Goal: Task Accomplishment & Management: Use online tool/utility

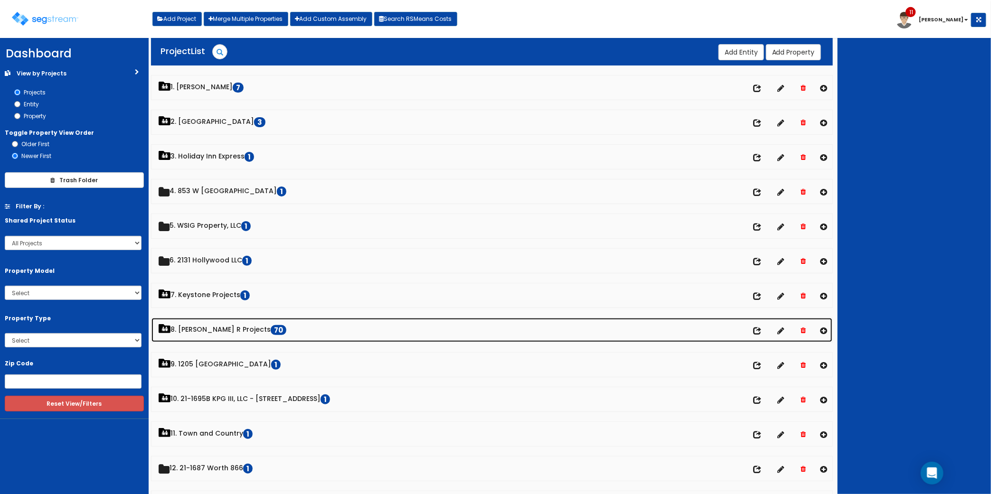
click at [200, 330] on link "8. Paul R Projects 70" at bounding box center [491, 330] width 681 height 24
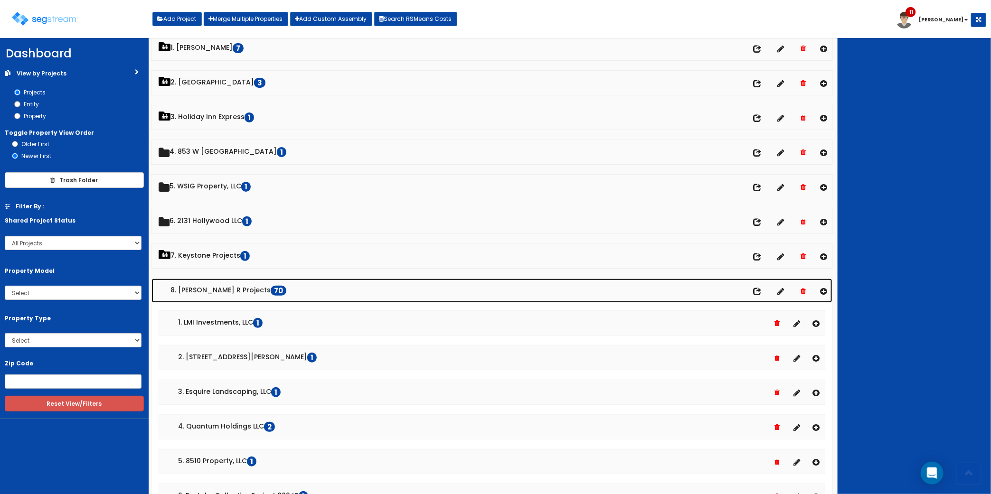
scroll to position [59, 0]
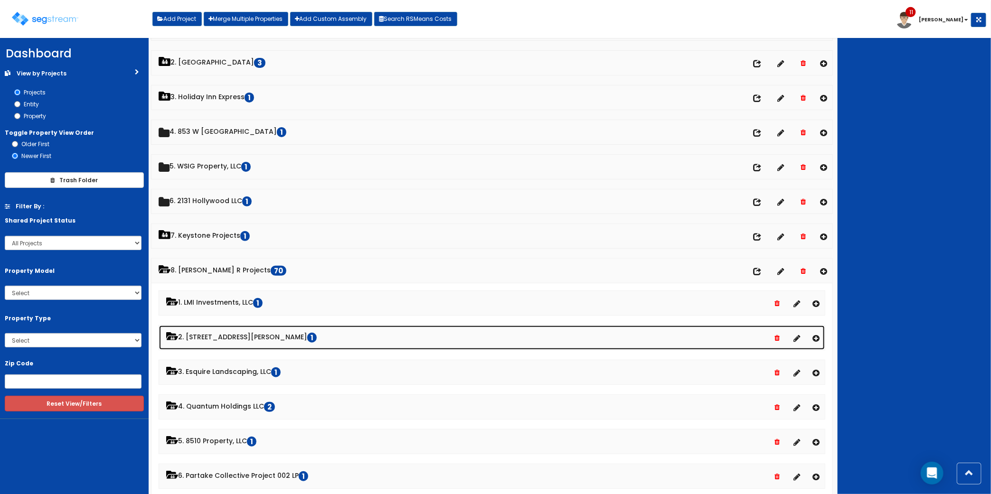
click at [240, 336] on link "2. 2807 Ferguson Lane LP 1" at bounding box center [491, 338] width 665 height 24
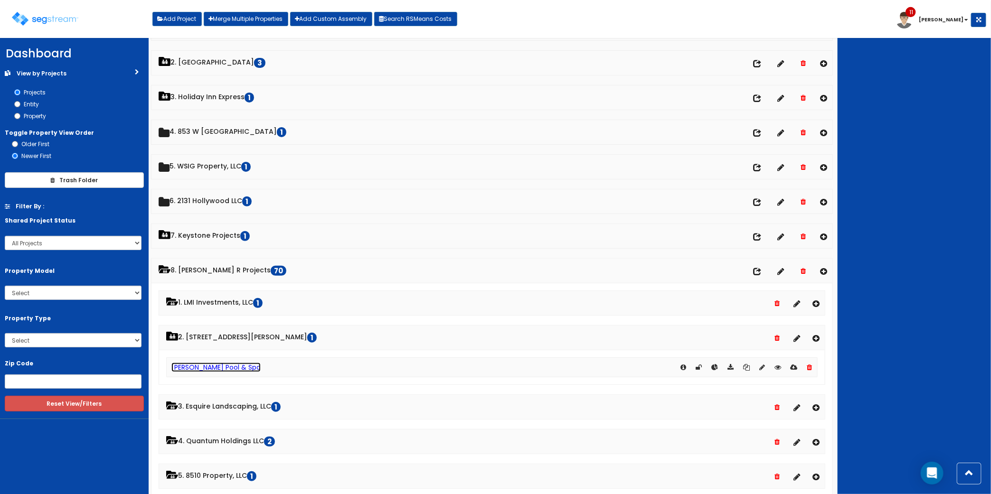
click at [207, 368] on link "[PERSON_NAME] Pool & Spa" at bounding box center [215, 367] width 89 height 9
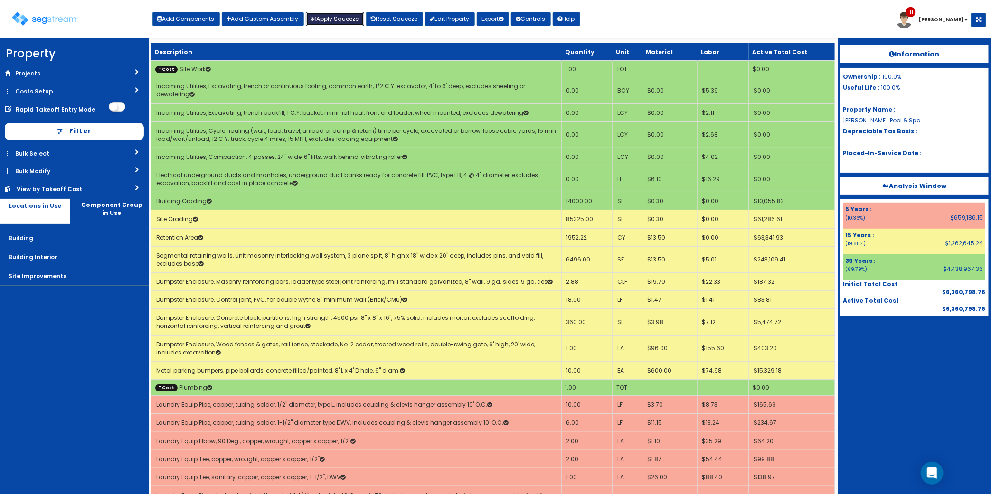
click at [326, 19] on button "Apply Squeeze" at bounding box center [335, 19] width 58 height 14
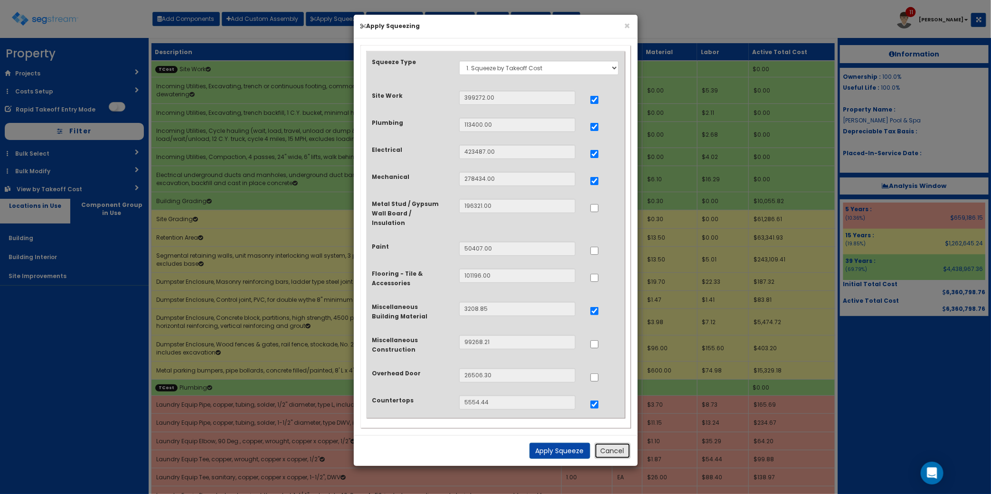
click at [609, 443] on button "Cancel" at bounding box center [612, 451] width 36 height 16
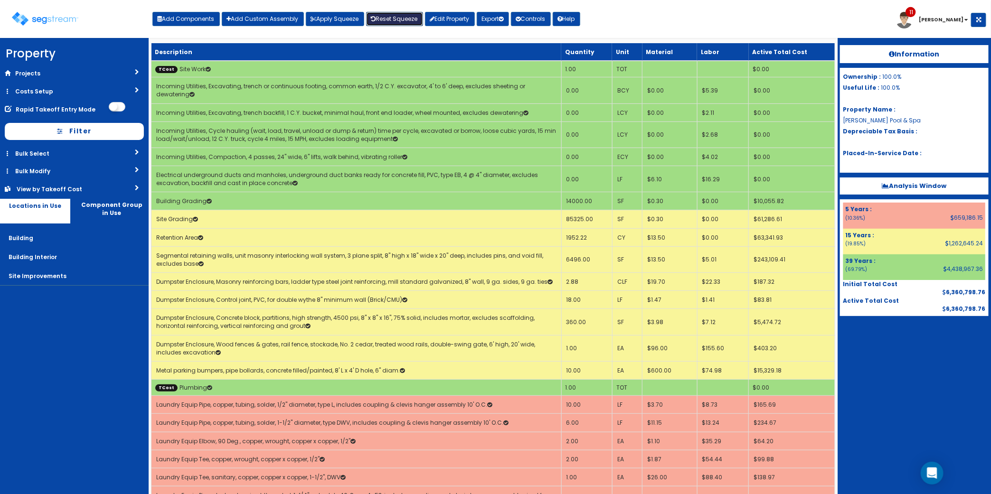
click at [384, 15] on link "Reset Squeeze" at bounding box center [394, 19] width 57 height 14
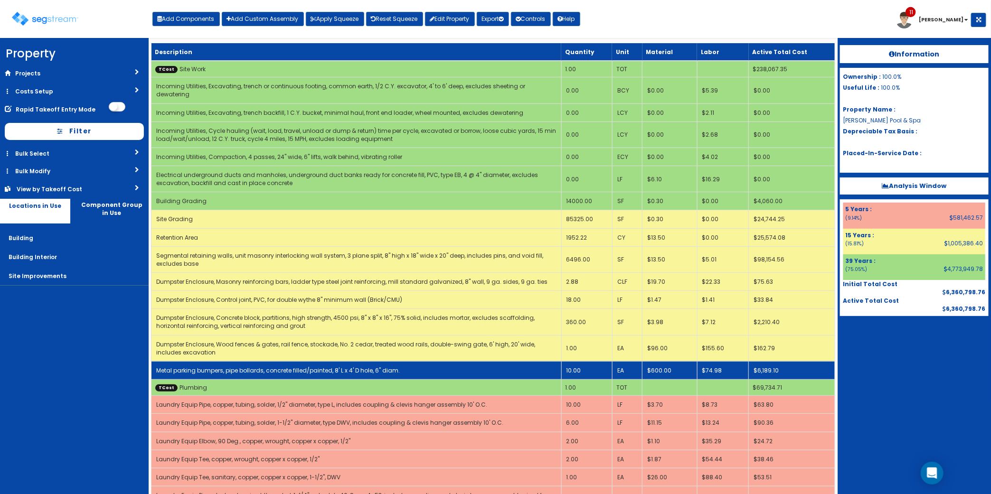
click at [359, 366] on link "Metal parking bumpers, pipe bollards, concrete filled/painted, 8' L x 4' D hole…" at bounding box center [277, 370] width 243 height 8
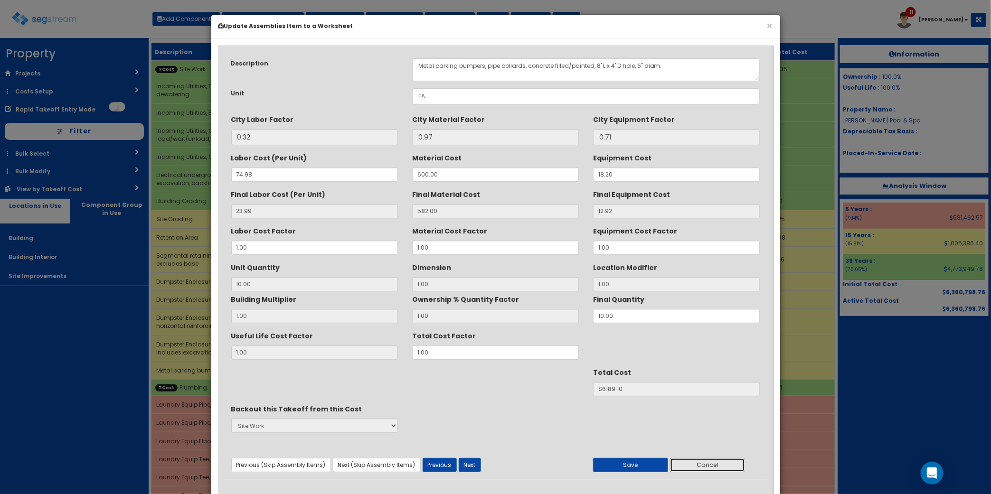
click at [703, 467] on button "Cancel" at bounding box center [707, 465] width 75 height 14
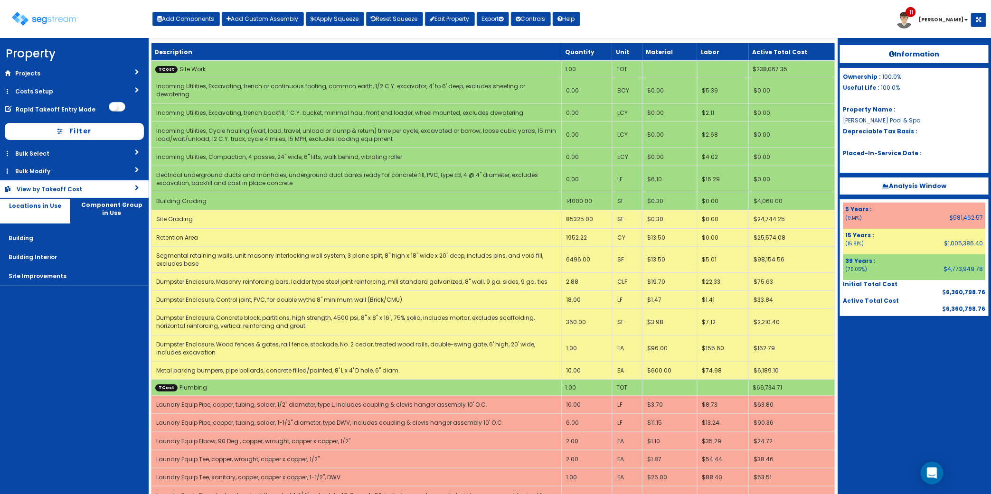
click at [80, 186] on div "View by Takeoff Cost" at bounding box center [59, 189] width 84 height 8
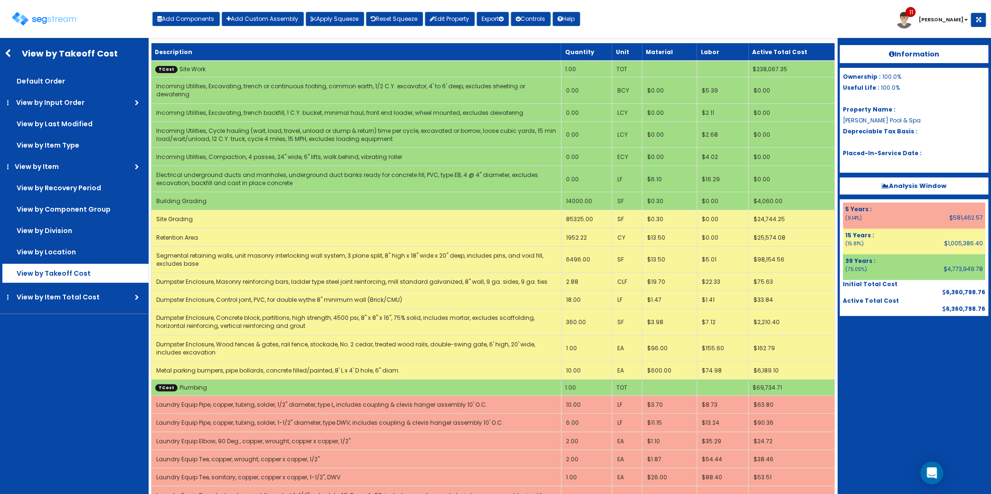
click at [70, 268] on label "View by Takeoff Cost" at bounding box center [75, 273] width 146 height 19
click at [0, 0] on input "View by Takeoff Cost" at bounding box center [0, 0] width 0 height 0
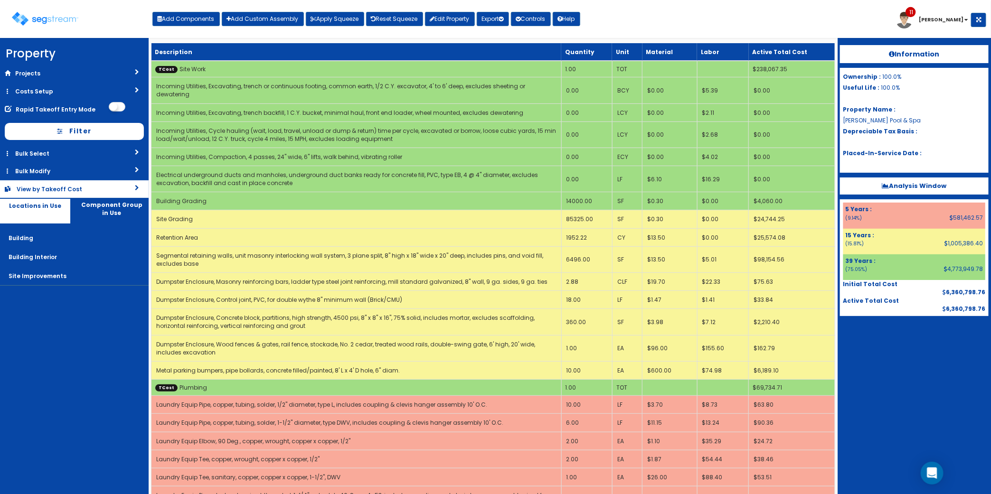
click at [65, 189] on div "View by Takeoff Cost" at bounding box center [59, 189] width 84 height 8
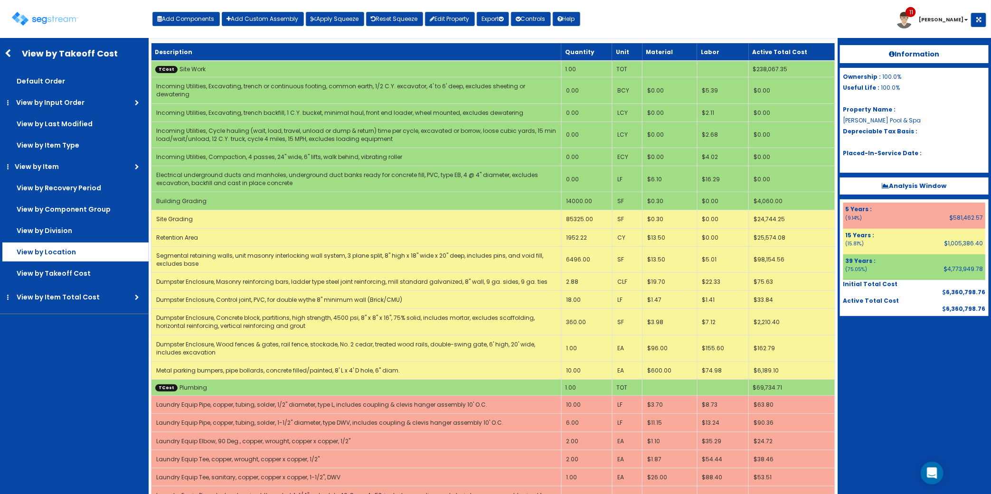
drag, startPoint x: 76, startPoint y: 252, endPoint x: 136, endPoint y: 253, distance: 60.3
click at [76, 253] on label "View by Location" at bounding box center [75, 252] width 146 height 19
click at [0, 0] on input "View by Location" at bounding box center [0, 0] width 0 height 0
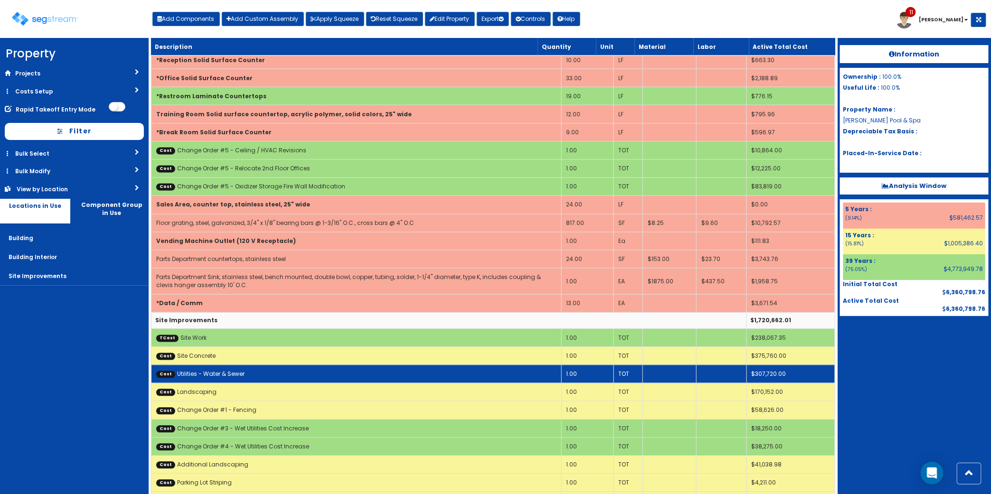
scroll to position [3202, 0]
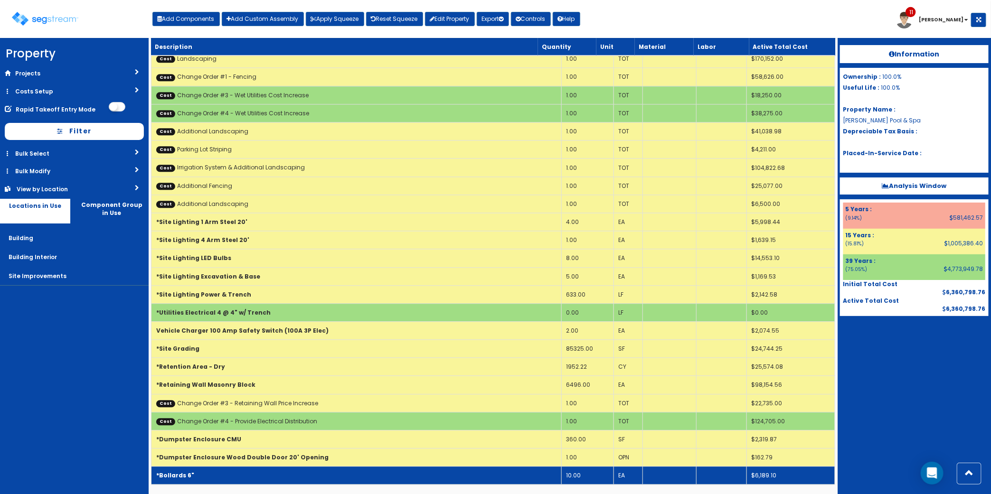
click at [325, 472] on td "*Bollards 6"" at bounding box center [356, 476] width 410 height 18
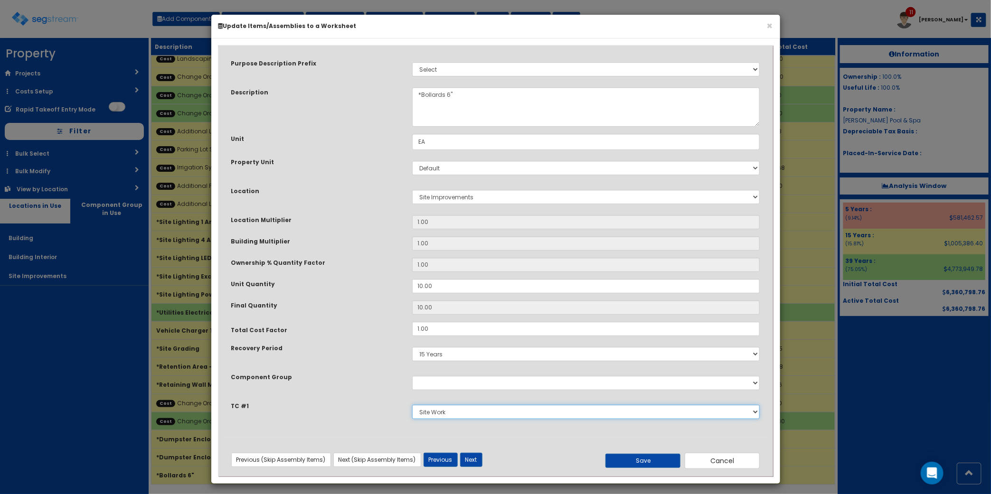
click at [468, 409] on select "Select Site Work Plumbing Electrical Mechanical Metal Stud / Gypsum Wall Board …" at bounding box center [586, 412] width 348 height 14
click at [365, 231] on div "Purpose Description Prefix Select Stair Construction, A/V System A/V System Equ…" at bounding box center [495, 244] width 543 height 386
click at [745, 459] on button "Cancel" at bounding box center [721, 461] width 75 height 16
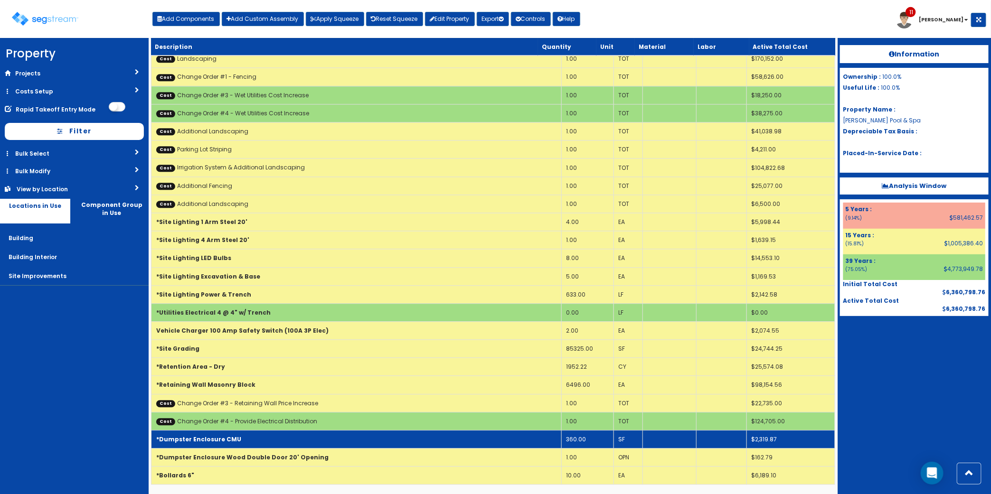
click at [245, 442] on td "*Dumpster Enclosure CMU" at bounding box center [356, 439] width 410 height 18
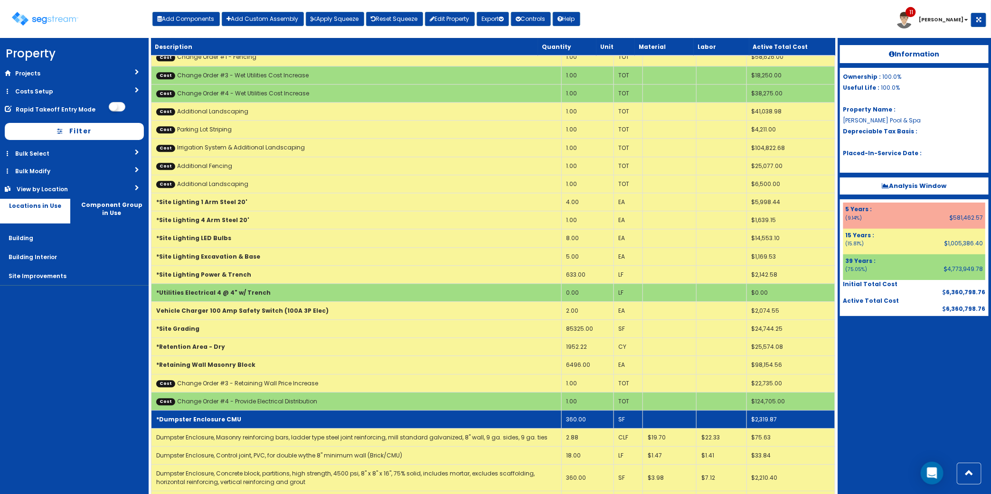
click at [245, 428] on td "*Dumpster Enclosure CMU" at bounding box center [356, 419] width 410 height 18
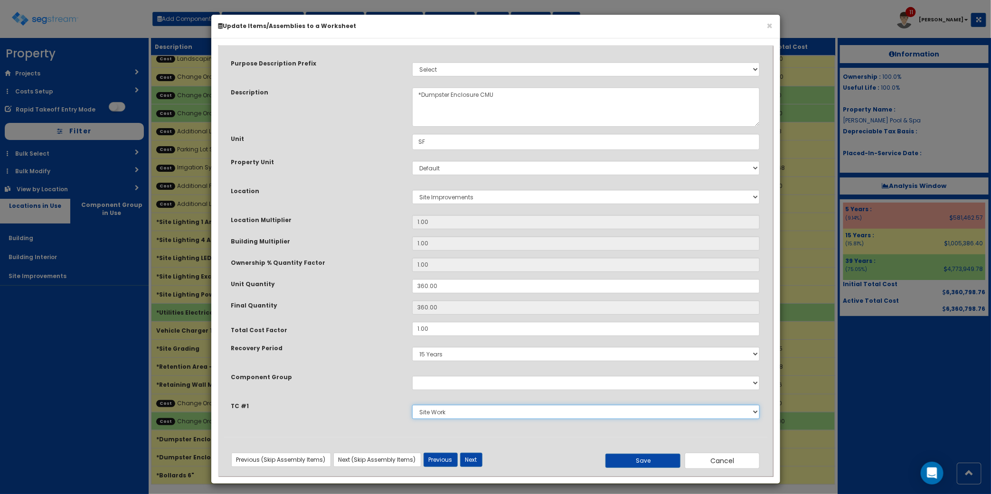
click at [445, 411] on select "Select Site Work Plumbing Electrical Mechanical Metal Stud / Gypsum Wall Board …" at bounding box center [586, 412] width 348 height 14
click at [731, 459] on button "Cancel" at bounding box center [721, 461] width 75 height 16
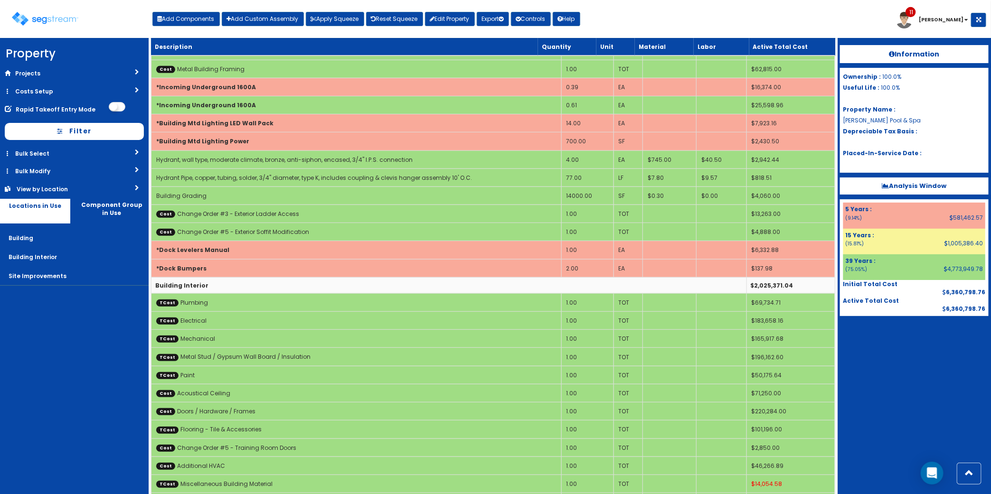
scroll to position [0, 0]
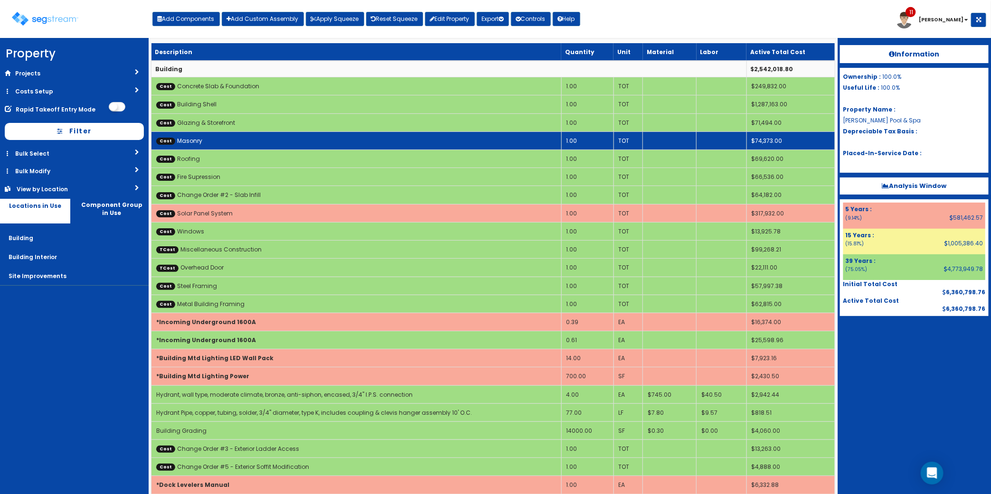
click at [240, 139] on td "Cost Masonry" at bounding box center [356, 140] width 410 height 18
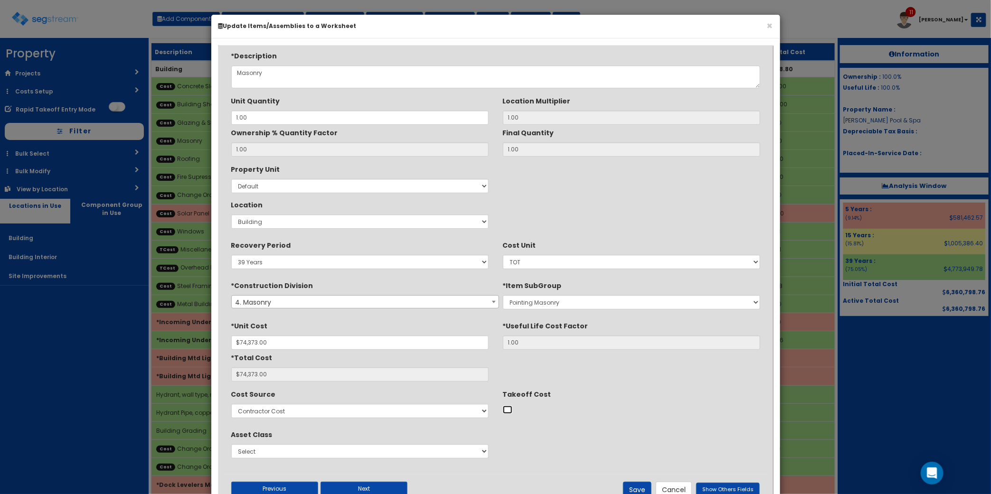
click at [508, 408] on input "Takeoff Cost" at bounding box center [507, 410] width 9 height 8
checkbox input "true"
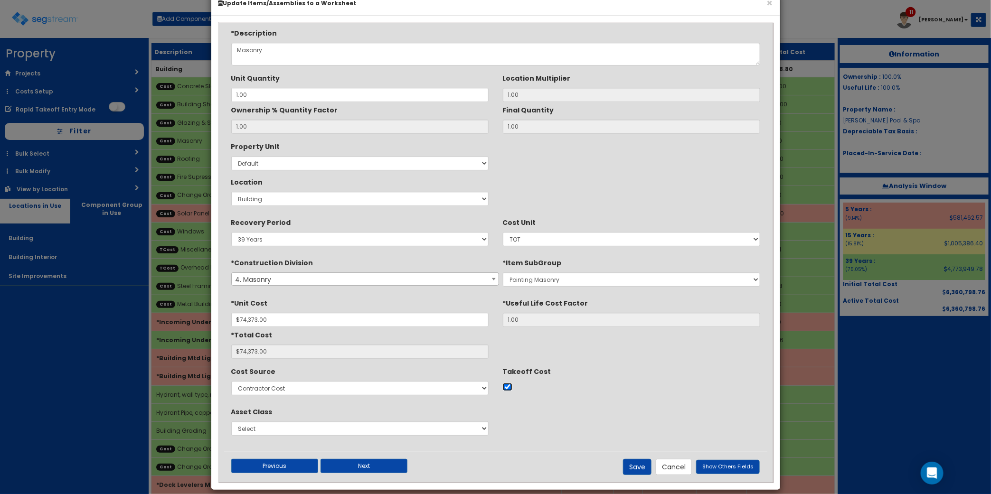
scroll to position [34, 0]
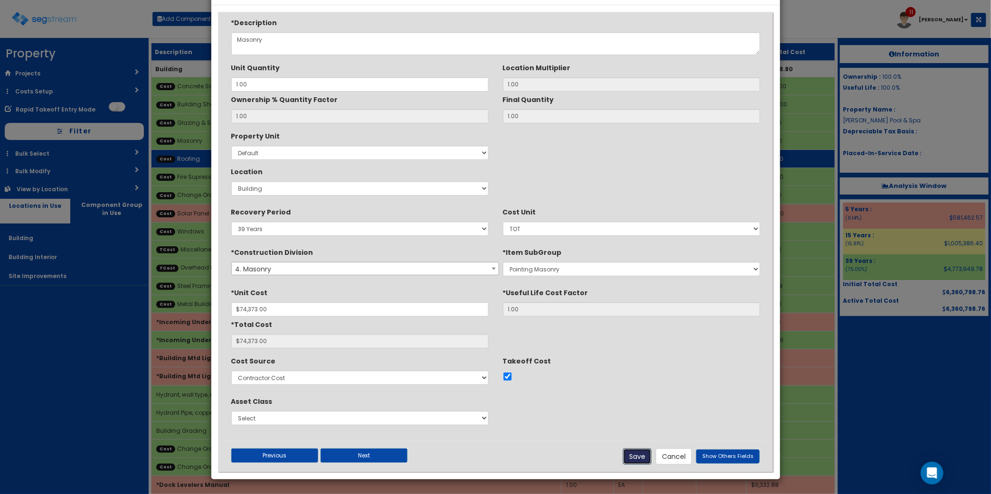
click at [638, 454] on button "Save" at bounding box center [637, 457] width 28 height 16
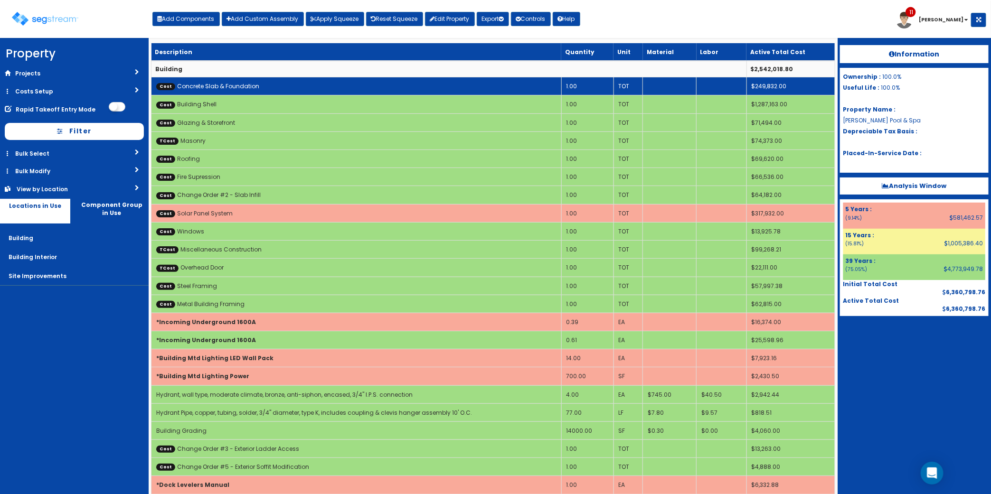
click at [314, 81] on td "Cost Concrete Slab & Foundation" at bounding box center [356, 86] width 410 height 18
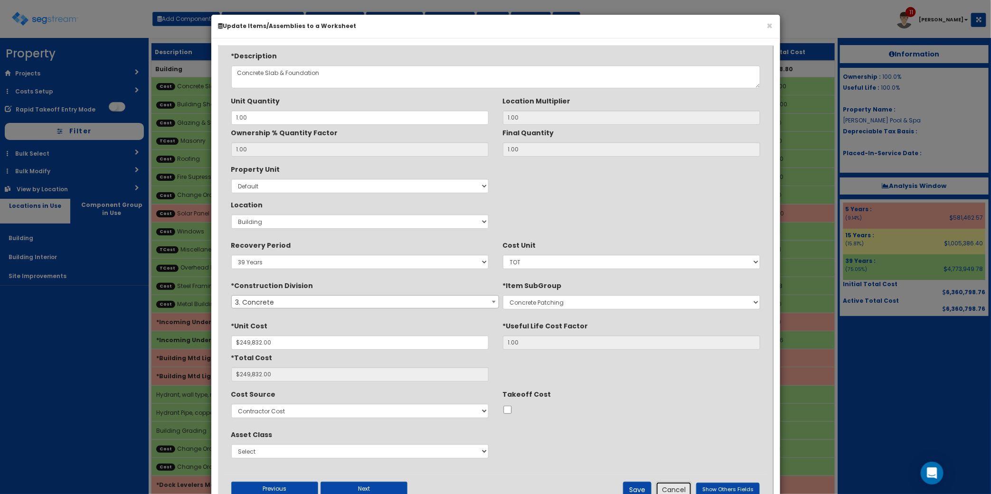
click at [670, 490] on button "Cancel" at bounding box center [673, 490] width 36 height 16
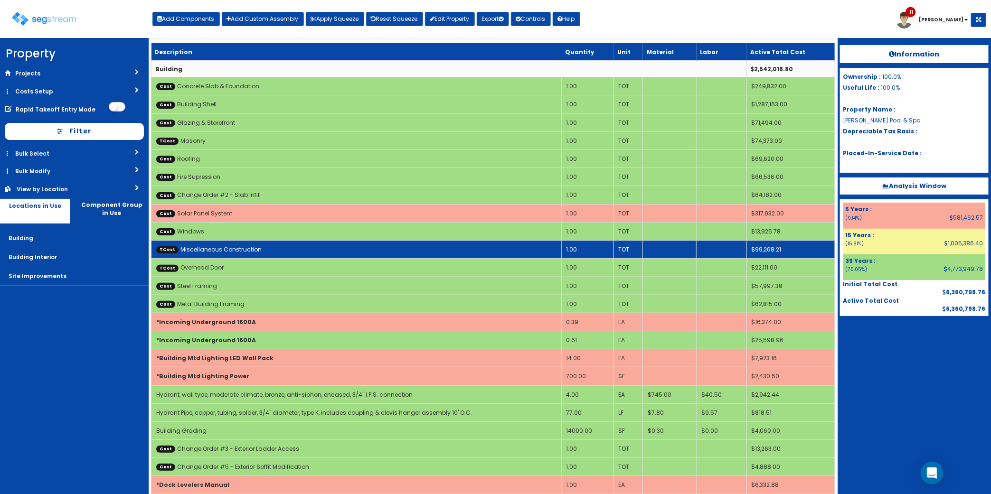
click at [300, 245] on td "TCost Miscellaneous Construction" at bounding box center [356, 250] width 410 height 18
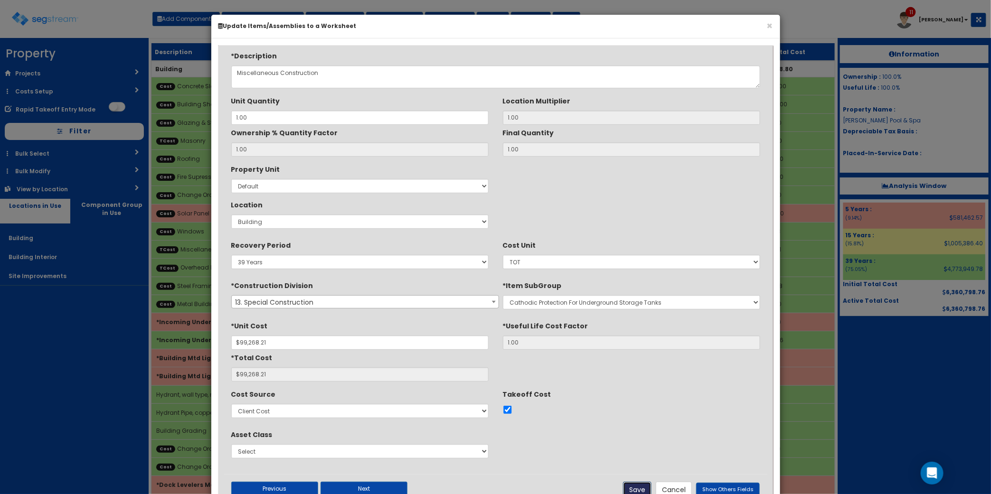
click at [633, 485] on button "Save" at bounding box center [637, 490] width 28 height 16
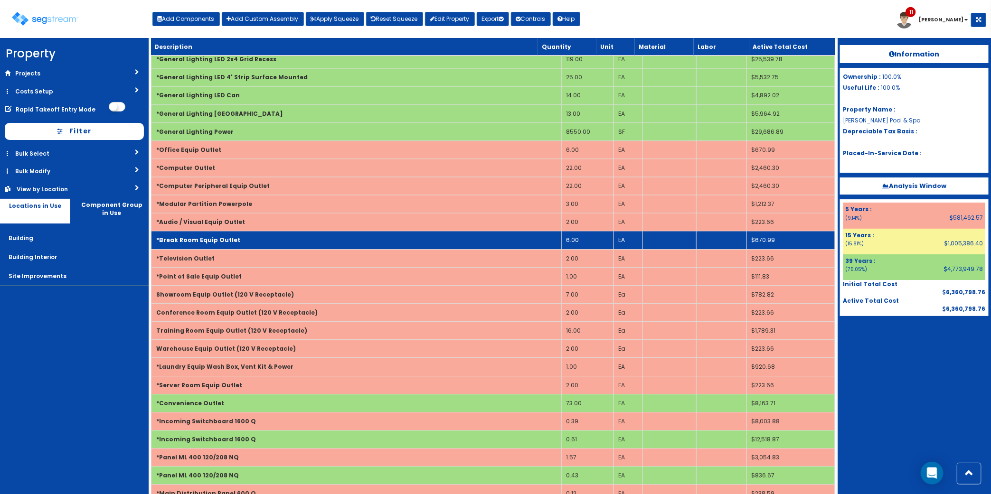
scroll to position [1365, 0]
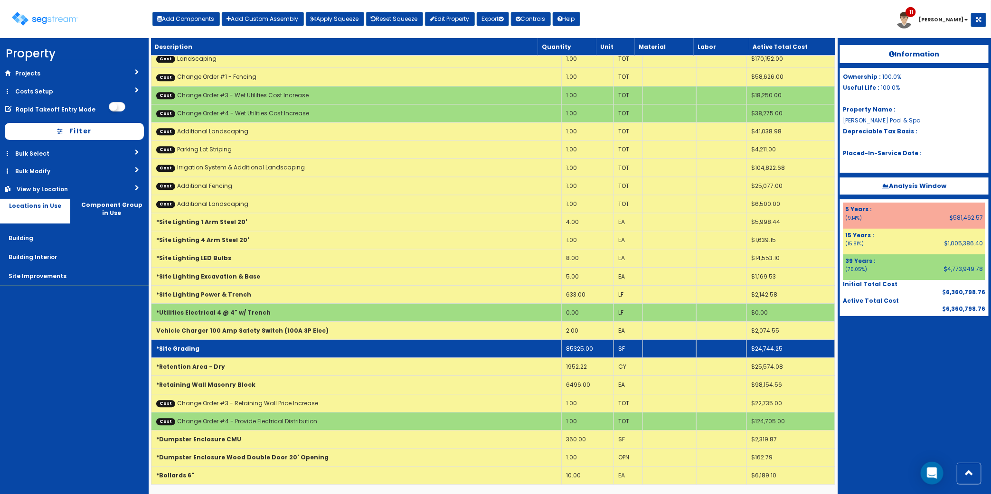
scroll to position [3202, 0]
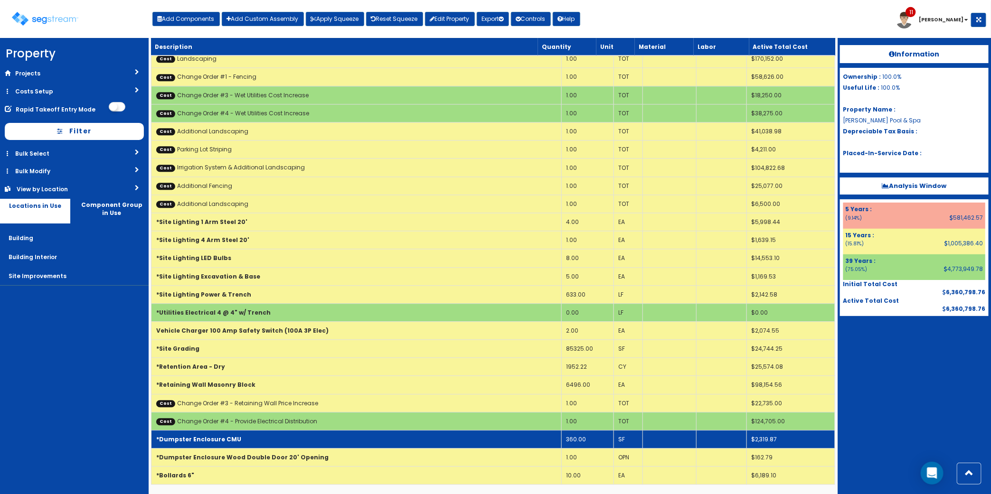
click at [259, 435] on td "*Dumpster Enclosure CMU" at bounding box center [356, 439] width 410 height 18
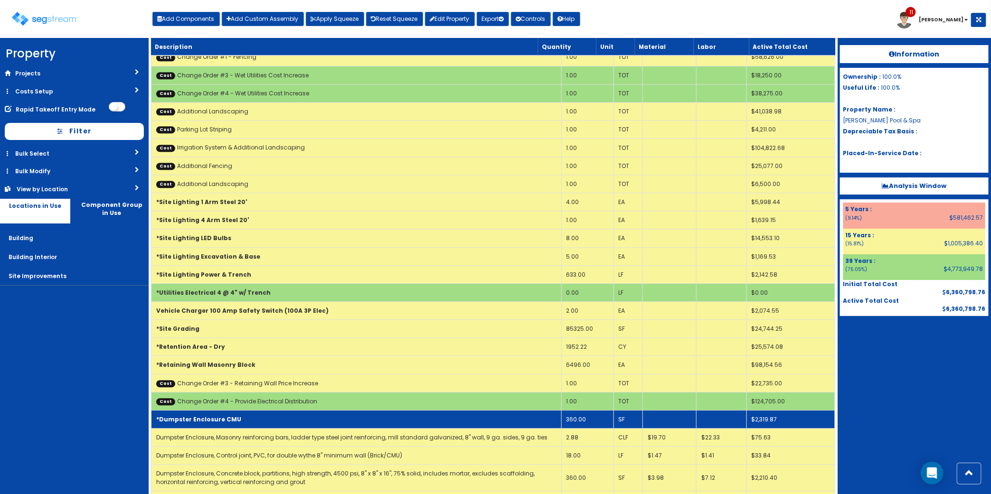
click at [259, 428] on td "*Dumpster Enclosure CMU" at bounding box center [356, 419] width 410 height 18
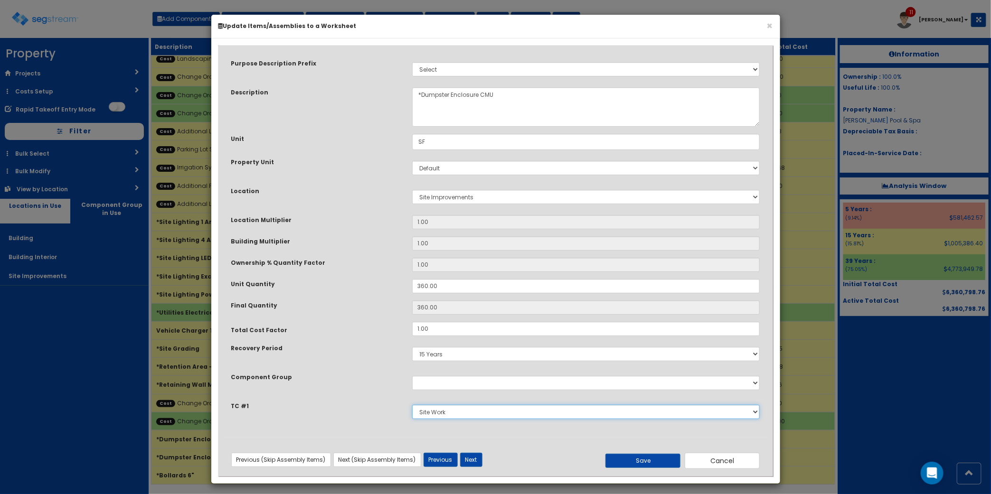
click at [463, 414] on select "Select Site Work Masonry Plumbing Electrical Mechanical Metal Stud / Gypsum Wal…" at bounding box center [586, 412] width 348 height 14
select select "5274276"
click at [412, 405] on select "Select Site Work Masonry Plumbing Electrical Mechanical Metal Stud / Gypsum Wal…" at bounding box center [586, 412] width 348 height 14
click at [643, 460] on button "Save" at bounding box center [642, 461] width 75 height 14
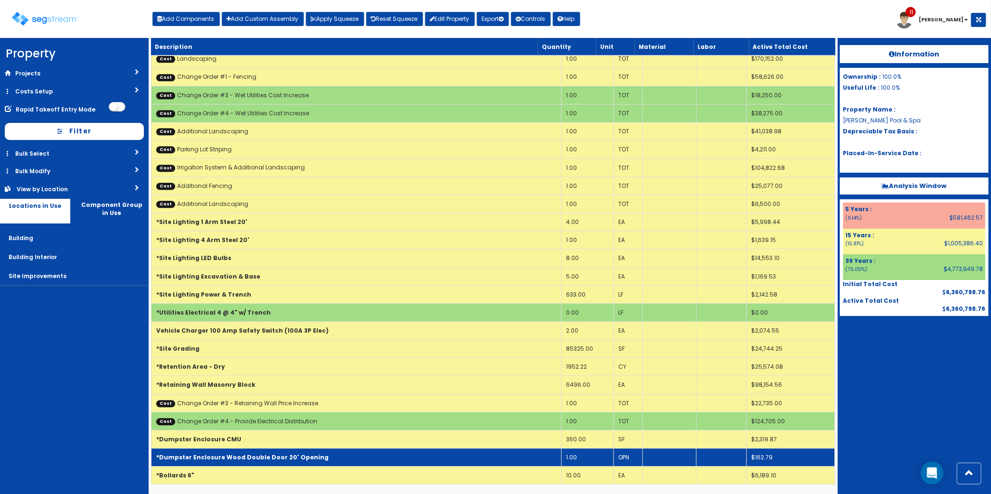
click at [274, 459] on b "*Dumpster Enclosure Wood Double Door 20' Opening" at bounding box center [242, 457] width 172 height 8
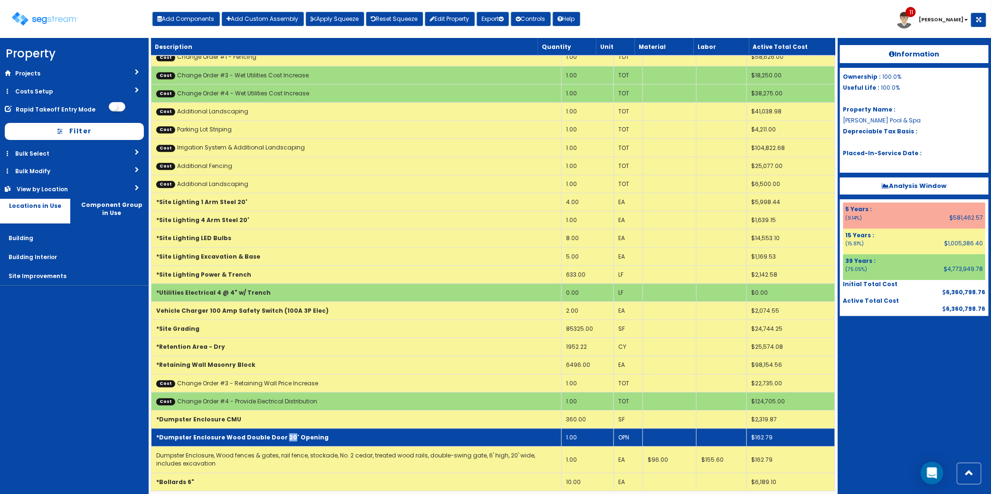
click at [274, 441] on b "*Dumpster Enclosure Wood Double Door 20' Opening" at bounding box center [242, 437] width 172 height 8
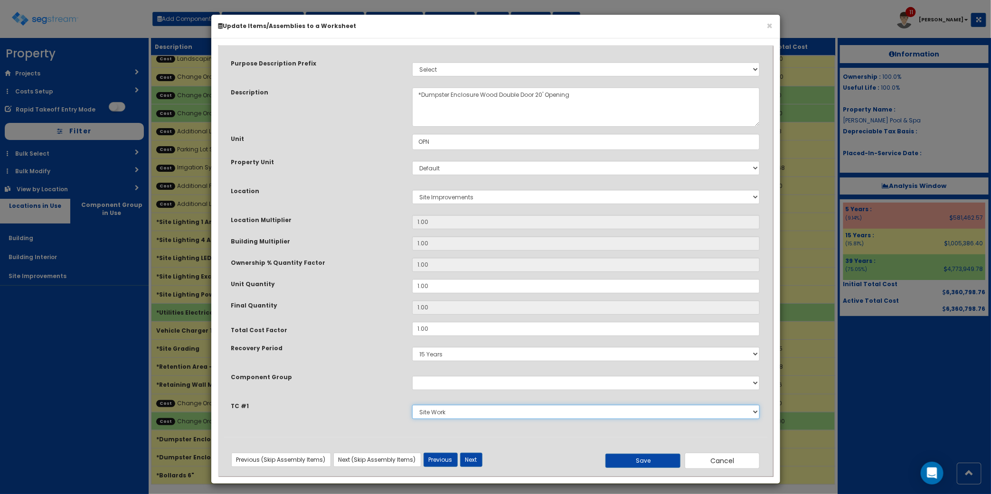
click at [454, 413] on select "Select Site Work Masonry Plumbing Electrical Mechanical Metal Stud / Gypsum Wal…" at bounding box center [586, 412] width 348 height 14
select select "5274276"
click at [412, 405] on select "Select Site Work Masonry Plumbing Electrical Mechanical Metal Stud / Gypsum Wal…" at bounding box center [586, 412] width 348 height 14
click at [627, 468] on div "Save Cancel" at bounding box center [676, 461] width 181 height 16
click at [627, 463] on button "Save" at bounding box center [642, 461] width 75 height 14
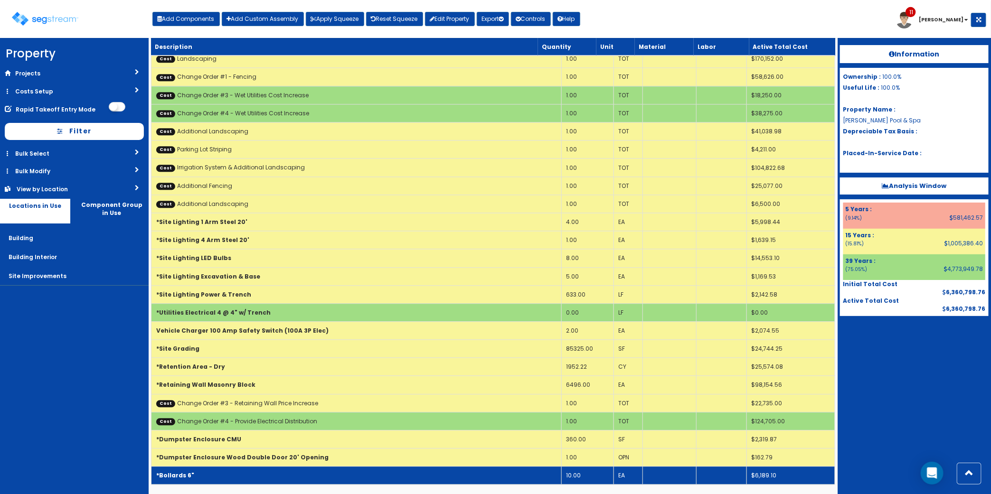
click at [284, 469] on td "*Bollards 6"" at bounding box center [356, 476] width 410 height 18
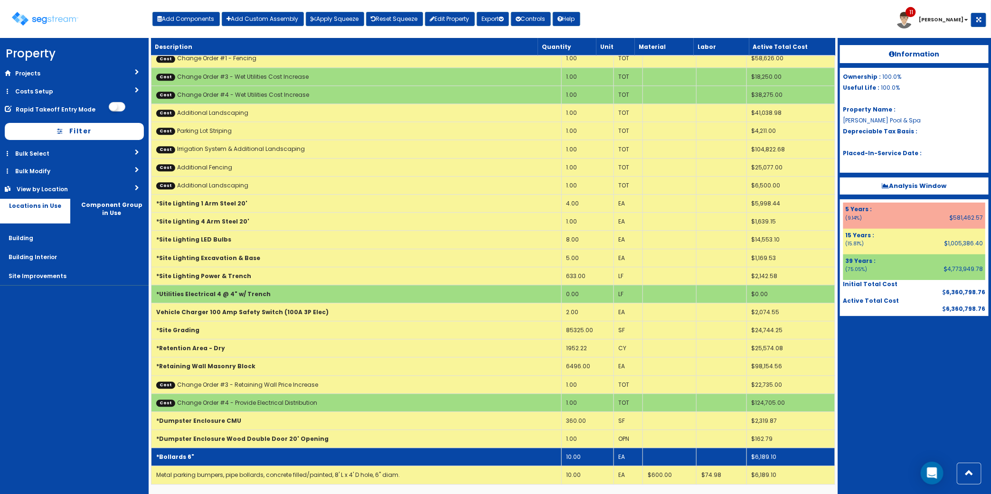
click at [284, 466] on td "*Bollards 6"" at bounding box center [356, 457] width 410 height 18
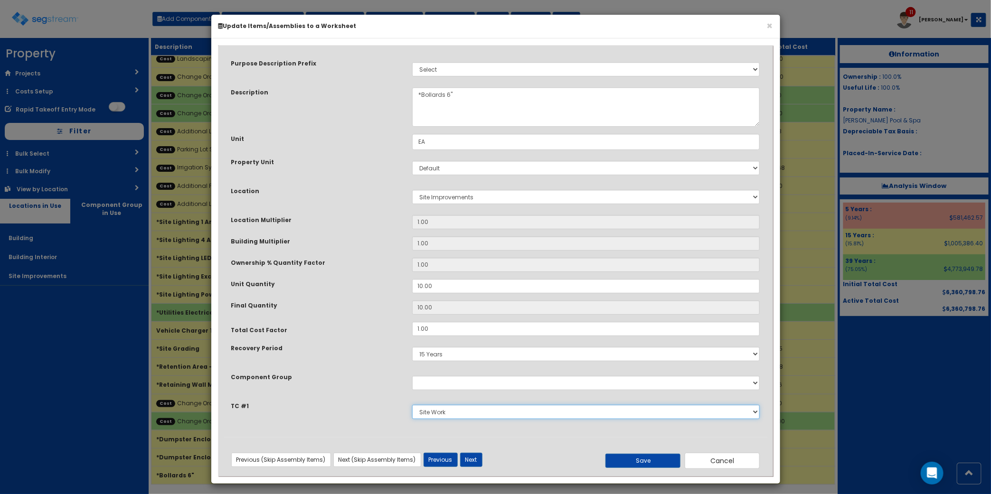
click at [442, 415] on select "Select Site Work Masonry Plumbing Electrical Mechanical Metal Stud / Gypsum Wal…" at bounding box center [586, 412] width 348 height 14
select select "5274322"
click at [412, 405] on select "Select Site Work Masonry Plumbing Electrical Mechanical Metal Stud / Gypsum Wal…" at bounding box center [586, 412] width 348 height 14
click at [635, 459] on button "Save" at bounding box center [642, 461] width 75 height 14
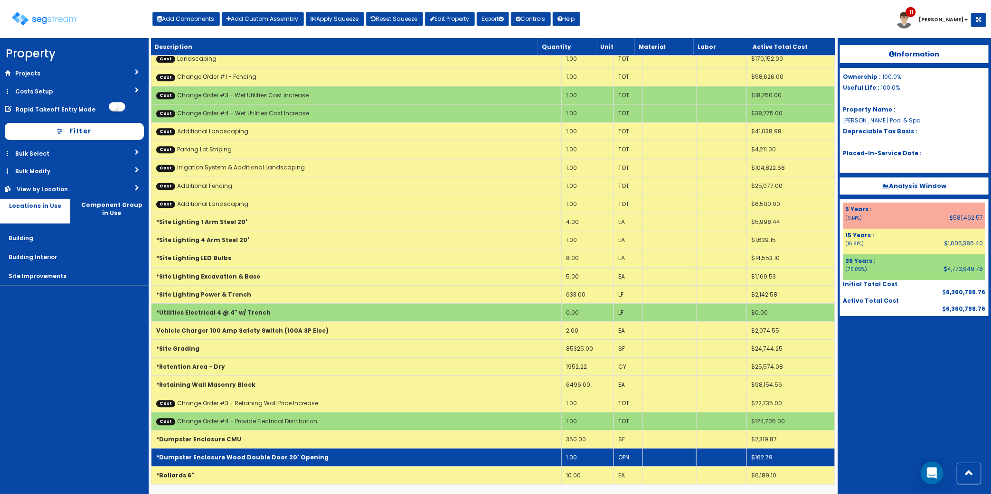
click at [350, 459] on td "*Dumpster Enclosure Wood Double Door 20' Opening" at bounding box center [356, 458] width 410 height 18
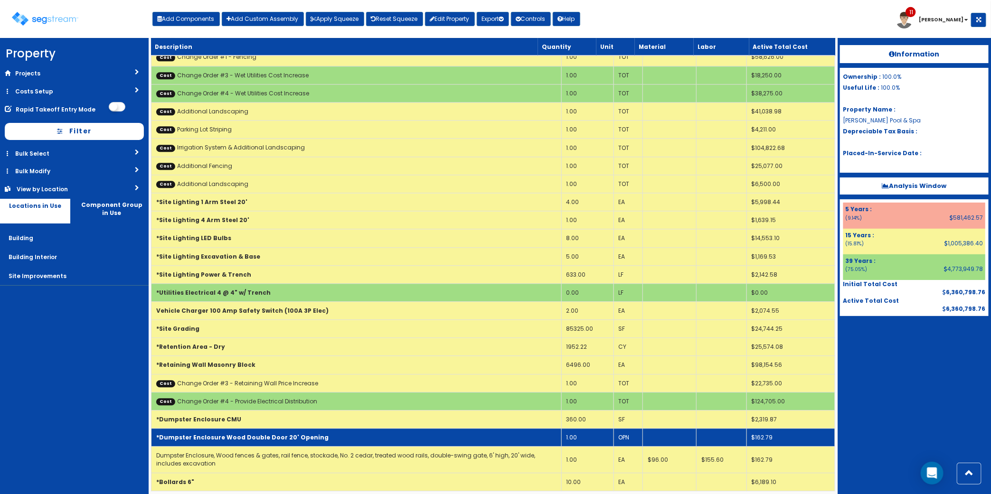
click at [350, 447] on td "*Dumpster Enclosure Wood Double Door 20' Opening" at bounding box center [356, 438] width 410 height 18
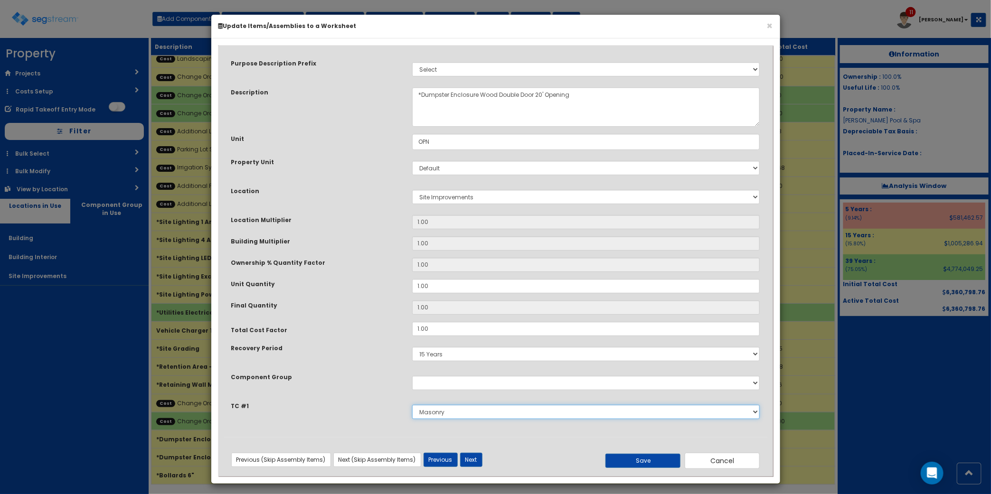
click at [421, 414] on select "Select Site Work Masonry Plumbing Electrical Mechanical Metal Stud / Gypsum Wal…" at bounding box center [586, 412] width 348 height 14
select select "5274322"
click at [412, 405] on select "Select Site Work Masonry Plumbing Electrical Mechanical Metal Stud / Gypsum Wal…" at bounding box center [586, 412] width 348 height 14
click at [648, 465] on button "Save" at bounding box center [642, 461] width 75 height 14
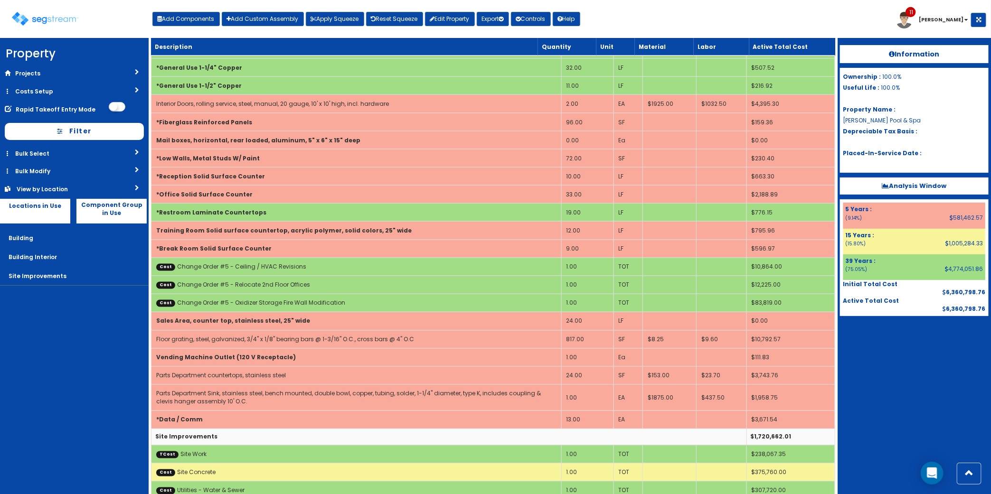
scroll to position [2967, 0]
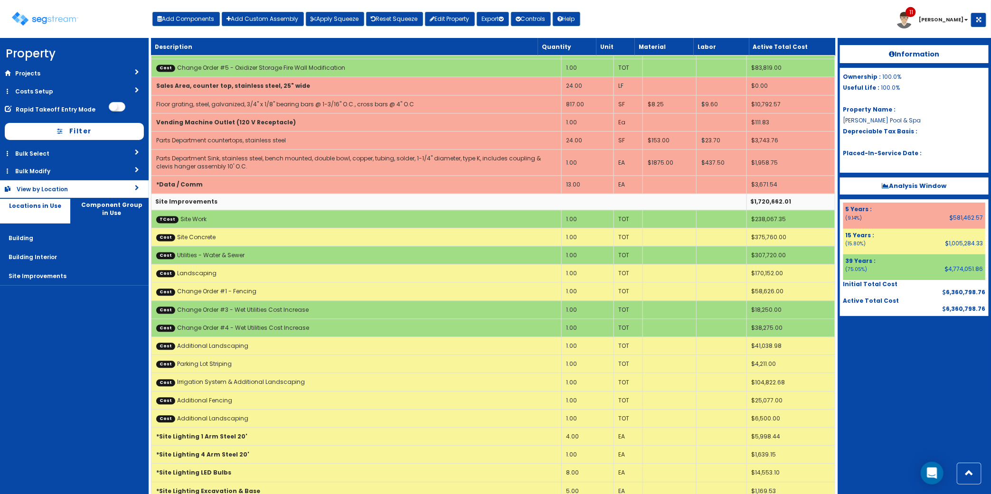
click at [76, 188] on div "View by Location" at bounding box center [59, 189] width 84 height 8
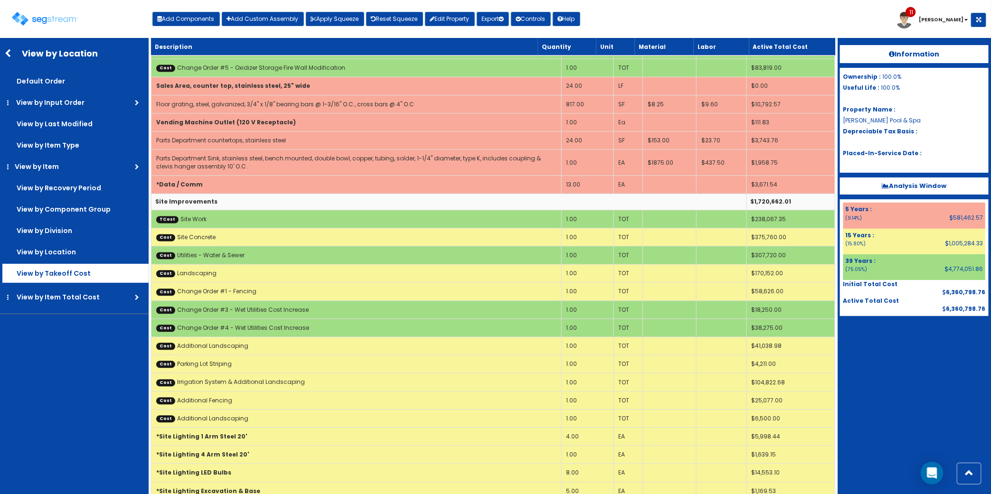
click at [84, 273] on label "View by Takeoff Cost" at bounding box center [75, 273] width 146 height 19
click at [0, 0] on input "View by Takeoff Cost" at bounding box center [0, 0] width 0 height 0
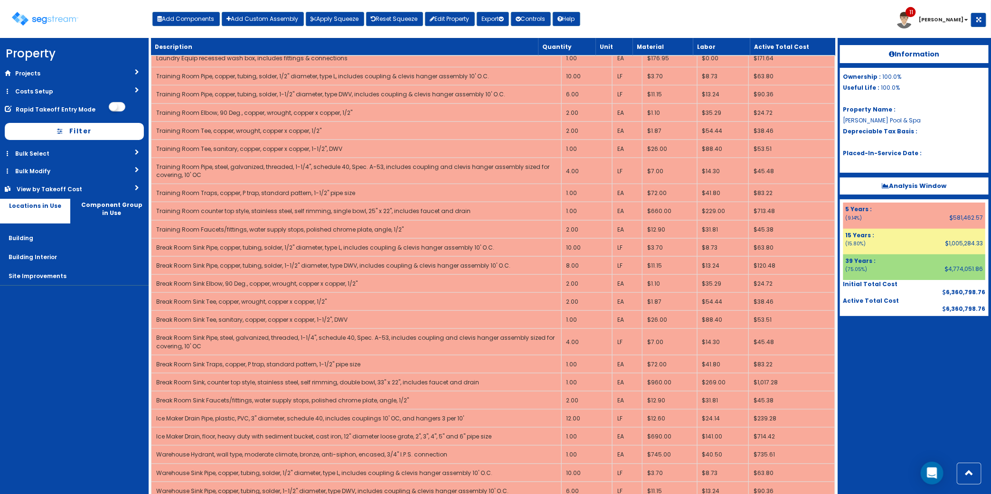
scroll to position [475, 0]
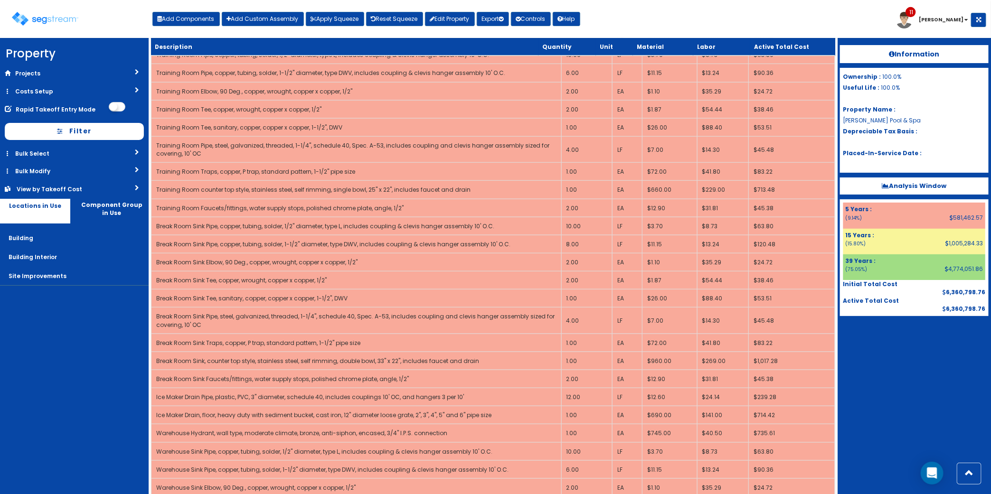
click at [936, 390] on div "Information Ownership : 100.0% Useful Life : 100.0% Property Name : Hines Pool …" at bounding box center [913, 266] width 153 height 456
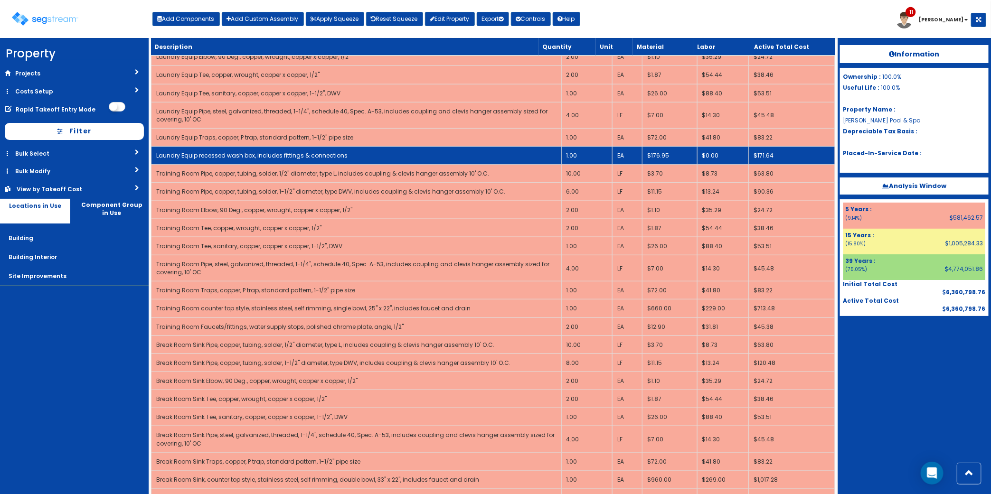
scroll to position [0, 0]
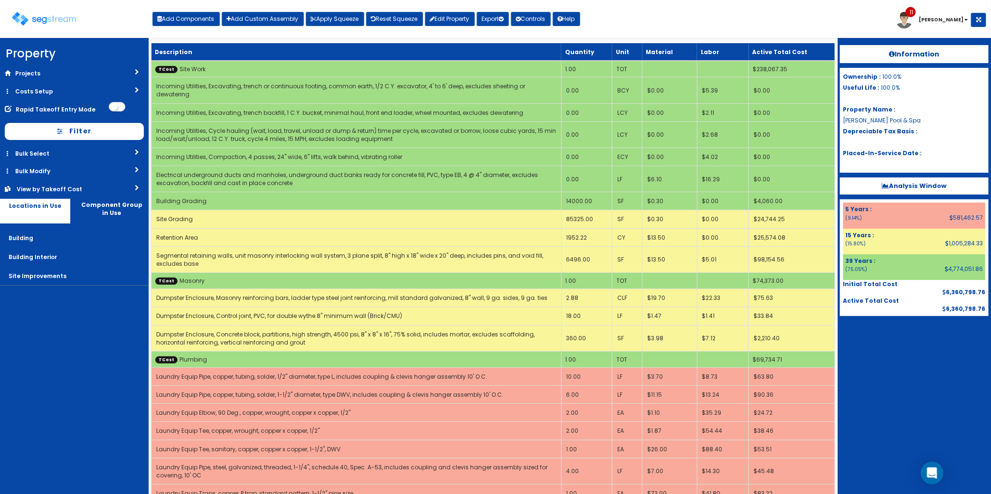
click at [751, 31] on div "Toggle navigation Add Components Add Custom Assembly Apply Squeeze Reset Squeez…" at bounding box center [495, 22] width 981 height 31
click at [912, 381] on div "Information Ownership : 100.0% Useful Life : 100.0% Property Name : Hines Pool …" at bounding box center [913, 266] width 153 height 456
click at [349, 20] on button "Apply Squeeze" at bounding box center [335, 19] width 58 height 14
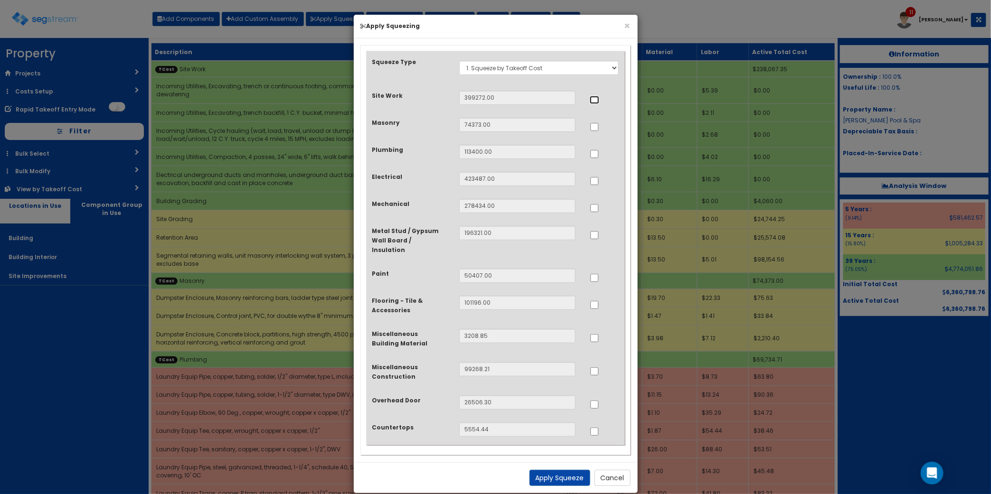
click at [591, 101] on input "..." at bounding box center [594, 100] width 9 height 8
click at [596, 100] on input "..." at bounding box center [594, 100] width 9 height 8
click at [620, 475] on button "Cancel" at bounding box center [612, 478] width 36 height 16
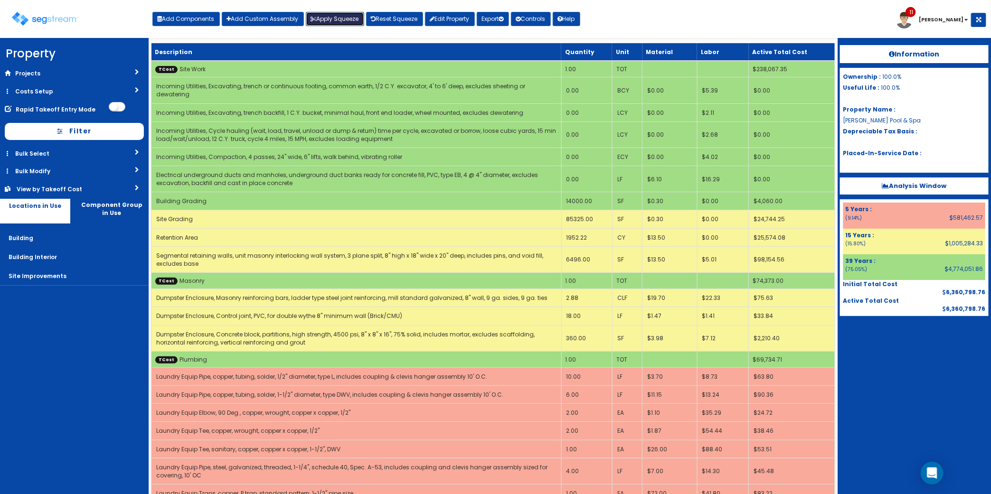
click at [342, 22] on button "Apply Squeeze" at bounding box center [335, 19] width 58 height 14
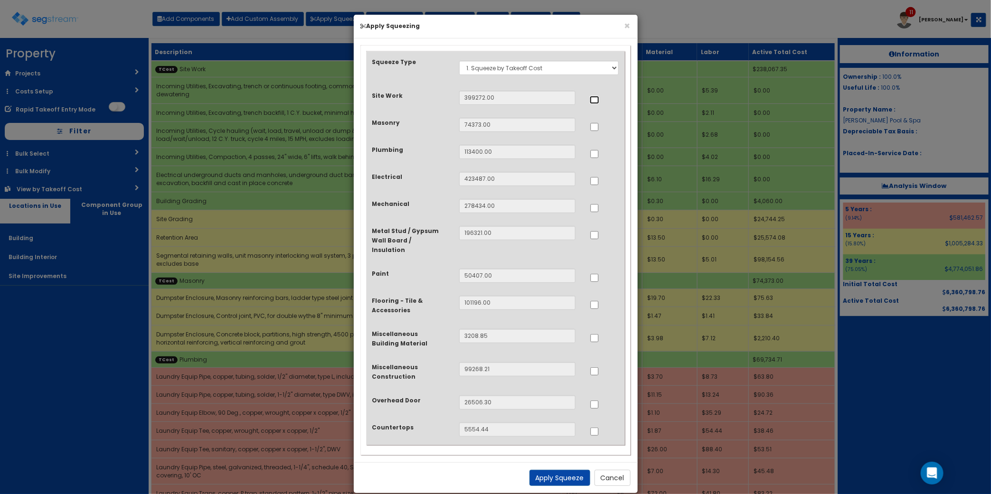
click at [592, 101] on input "..." at bounding box center [594, 100] width 9 height 8
click at [597, 99] on input "..." at bounding box center [594, 100] width 9 height 8
checkbox input "false"
click at [599, 470] on button "Cancel" at bounding box center [612, 478] width 36 height 16
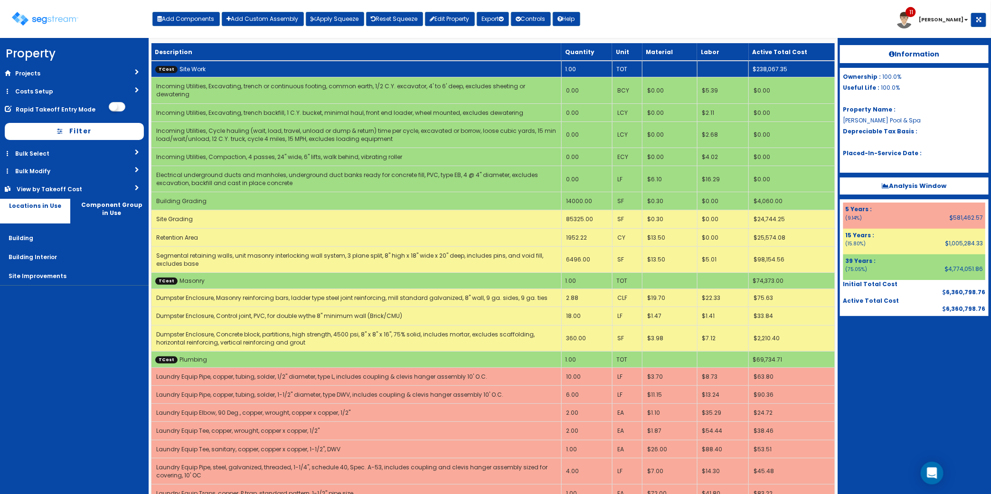
click at [198, 68] on link "TCost Site Work" at bounding box center [180, 69] width 50 height 8
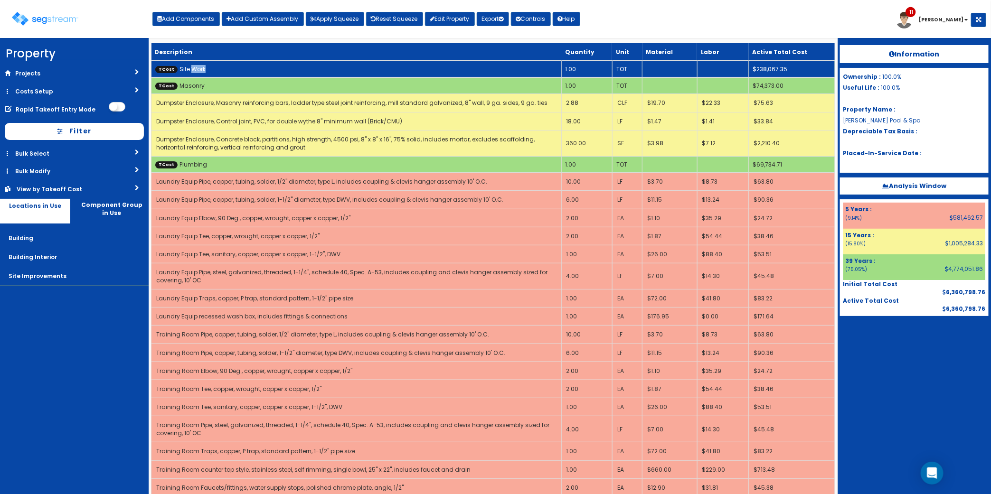
click at [198, 68] on link "TCost Site Work" at bounding box center [180, 69] width 50 height 8
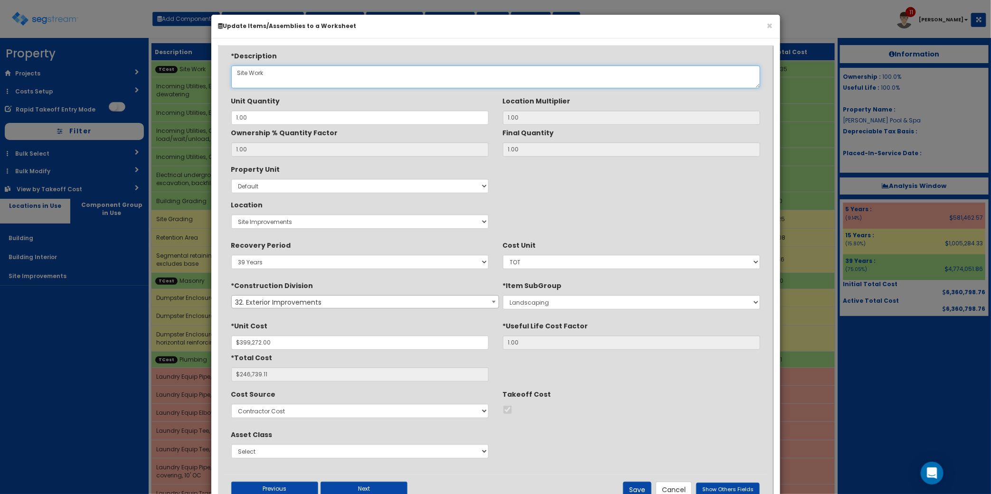
click at [330, 81] on textarea "Site Work" at bounding box center [495, 77] width 529 height 23
drag, startPoint x: 257, startPoint y: 74, endPoint x: 141, endPoint y: 58, distance: 116.5
click at [141, 58] on div "× Update Items/Assemblies to a Worksheet *Description Site Work Unit Quantity 1…" at bounding box center [495, 247] width 991 height 494
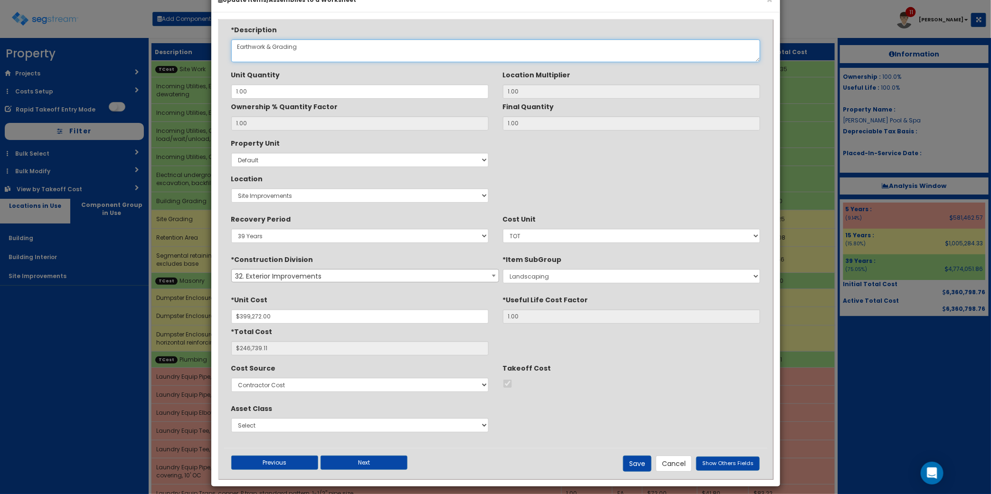
scroll to position [34, 0]
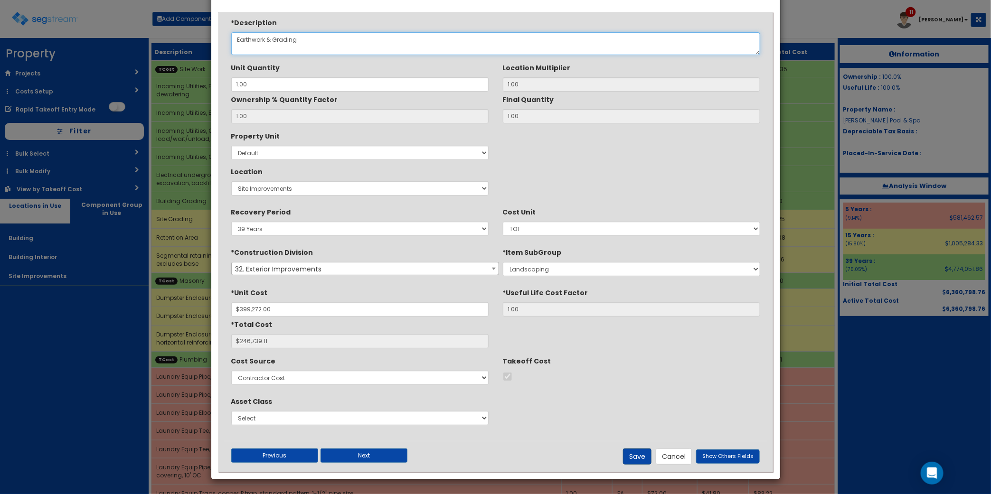
type textarea "Earthwork & Grading"
click at [637, 449] on button "Save" at bounding box center [637, 457] width 28 height 16
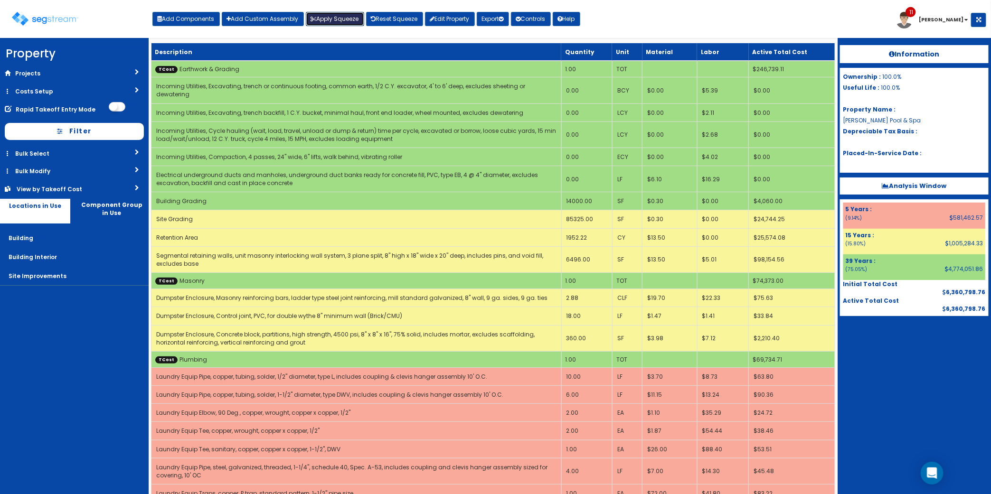
click at [325, 20] on button "Apply Squeeze" at bounding box center [335, 19] width 58 height 14
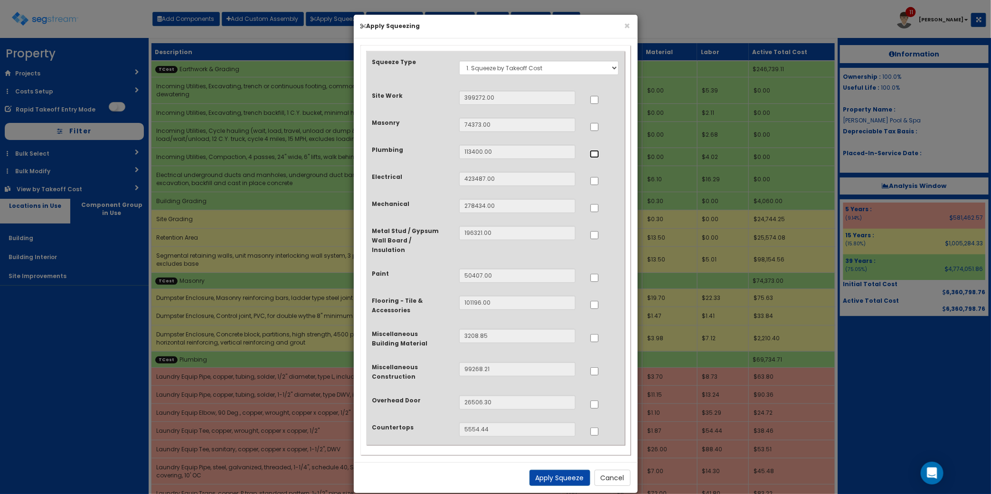
click at [597, 152] on input "..." at bounding box center [594, 154] width 9 height 8
checkbox input "true"
click at [594, 184] on input "..." at bounding box center [594, 181] width 9 height 8
checkbox input "true"
click at [594, 209] on input "..." at bounding box center [594, 208] width 9 height 8
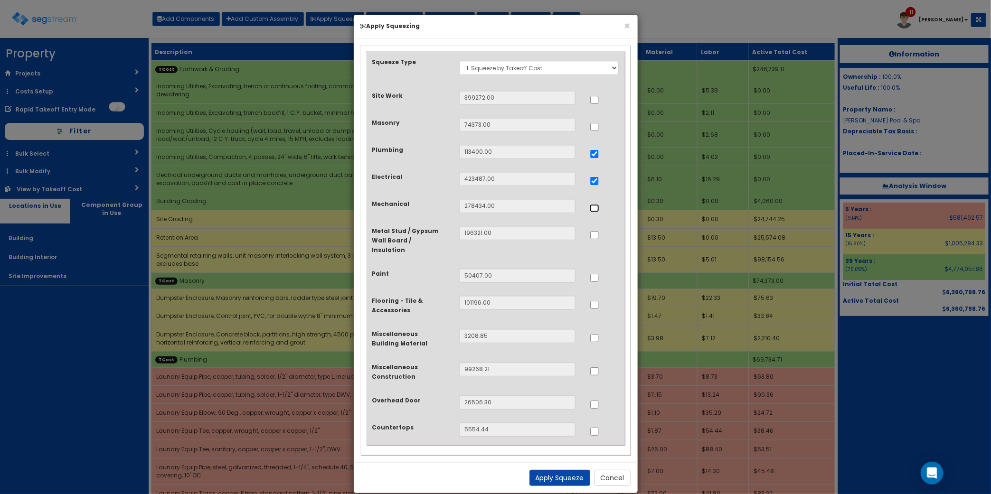
checkbox input "true"
click at [596, 334] on input "..." at bounding box center [594, 338] width 9 height 8
checkbox input "true"
click at [594, 428] on input "..." at bounding box center [594, 432] width 9 height 8
checkbox input "true"
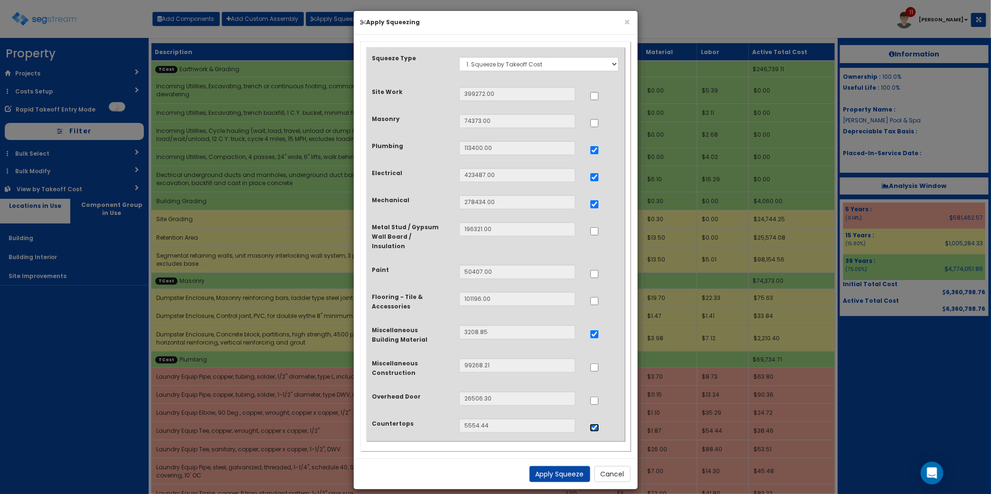
scroll to position [5, 0]
click at [551, 465] on button "Apply Squeeze" at bounding box center [559, 473] width 61 height 16
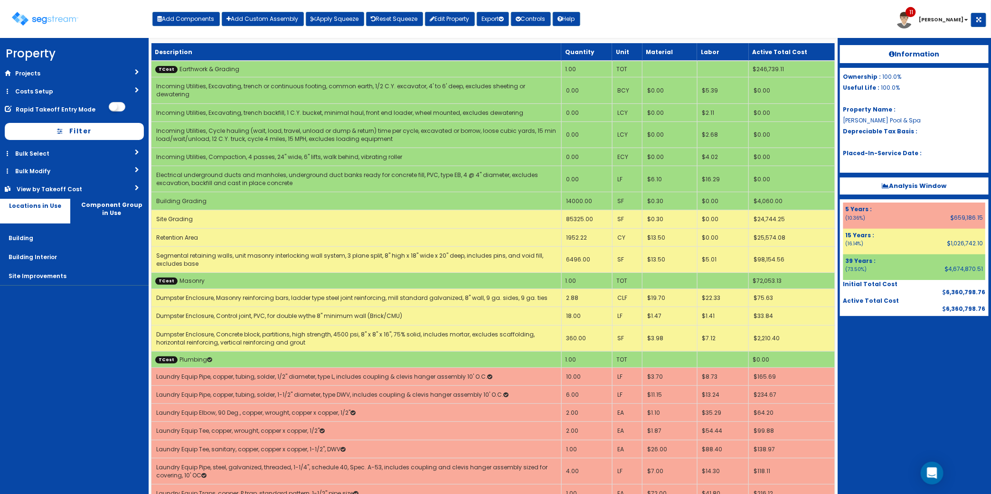
click at [962, 378] on div "Information Ownership : 100.0% Useful Life : 100.0% Property Name : [PERSON_NAM…" at bounding box center [913, 266] width 153 height 456
click at [95, 185] on div "View by Takeoff Cost" at bounding box center [59, 189] width 84 height 8
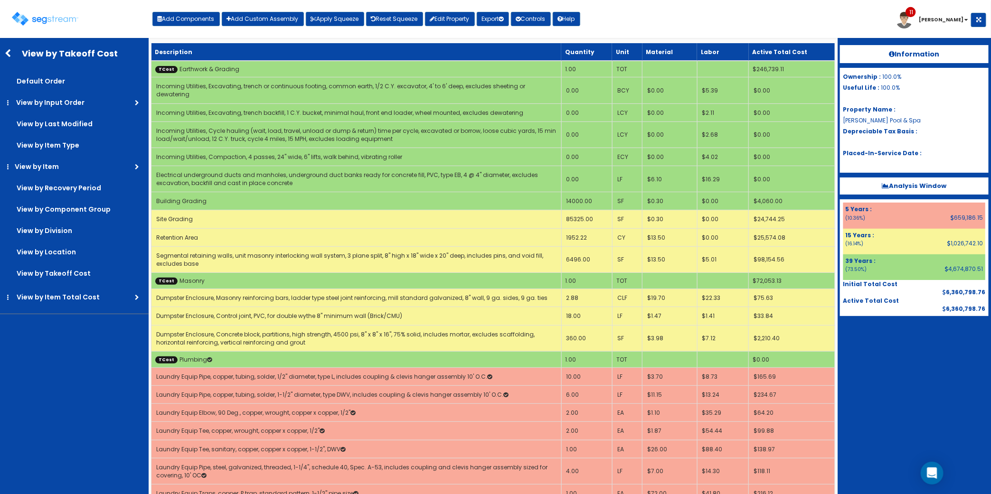
click at [77, 254] on label "View by Location" at bounding box center [75, 252] width 146 height 19
click at [0, 0] on input "View by Location" at bounding box center [0, 0] width 0 height 0
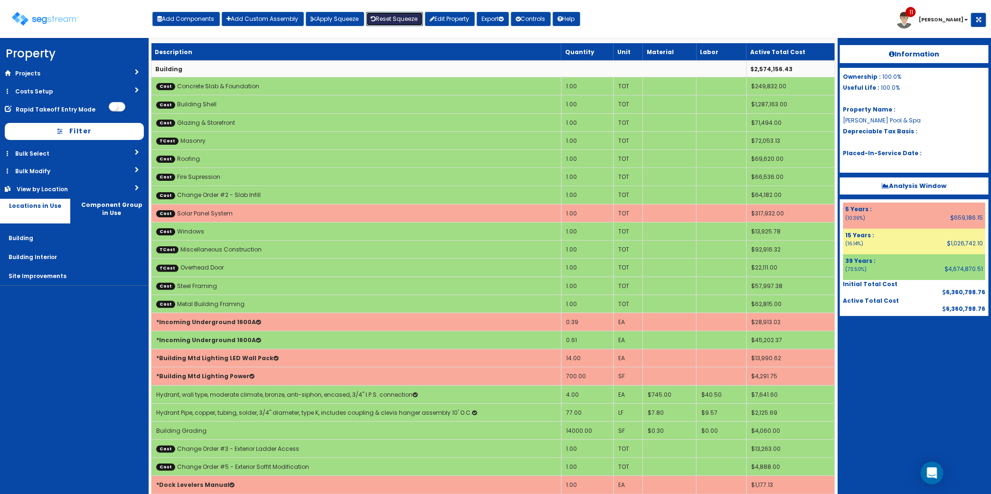
click at [387, 13] on link "Reset Squeeze" at bounding box center [394, 19] width 57 height 14
click at [356, 20] on button "Apply Squeeze" at bounding box center [335, 19] width 58 height 14
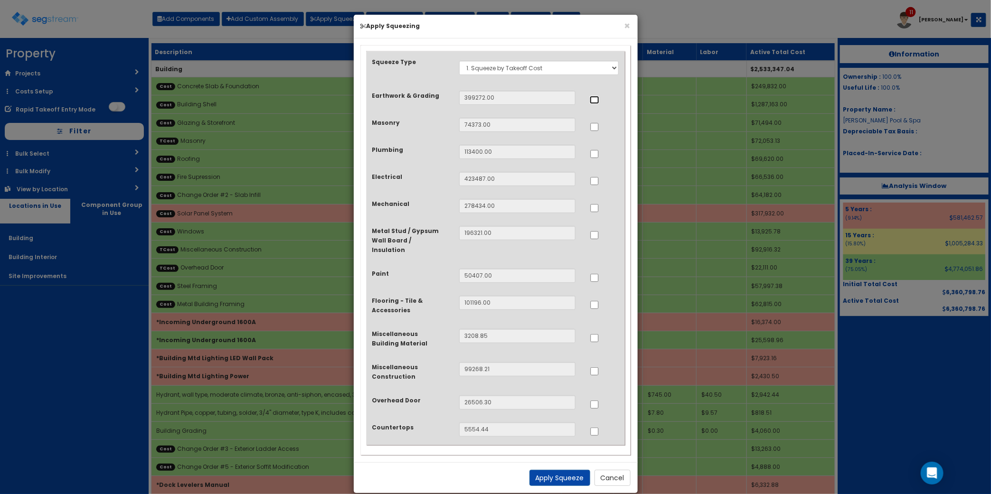
click at [593, 96] on input "..." at bounding box center [594, 100] width 9 height 8
click at [592, 96] on input "..." at bounding box center [594, 100] width 9 height 8
checkbox input "false"
click at [602, 470] on button "Cancel" at bounding box center [612, 478] width 36 height 16
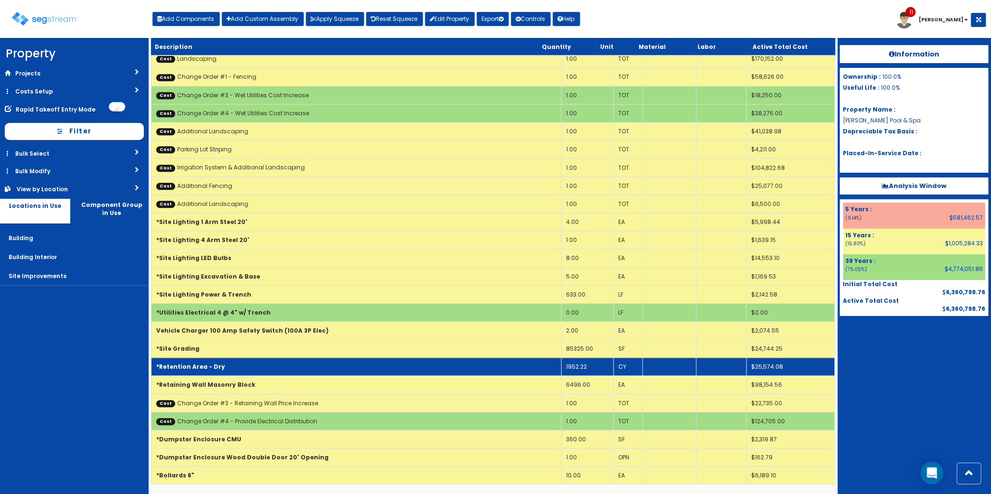
scroll to position [2964, 0]
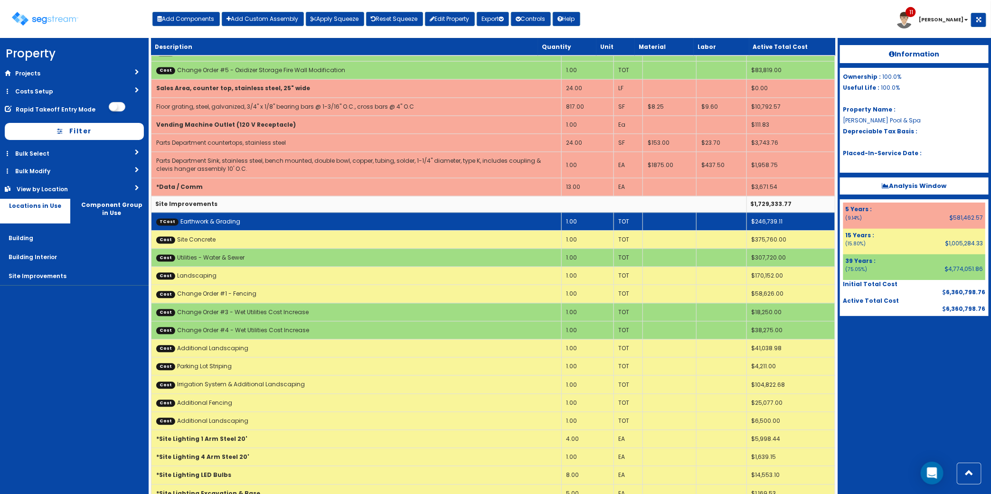
click at [268, 231] on td "TCost Earthwork & Grading" at bounding box center [356, 222] width 410 height 18
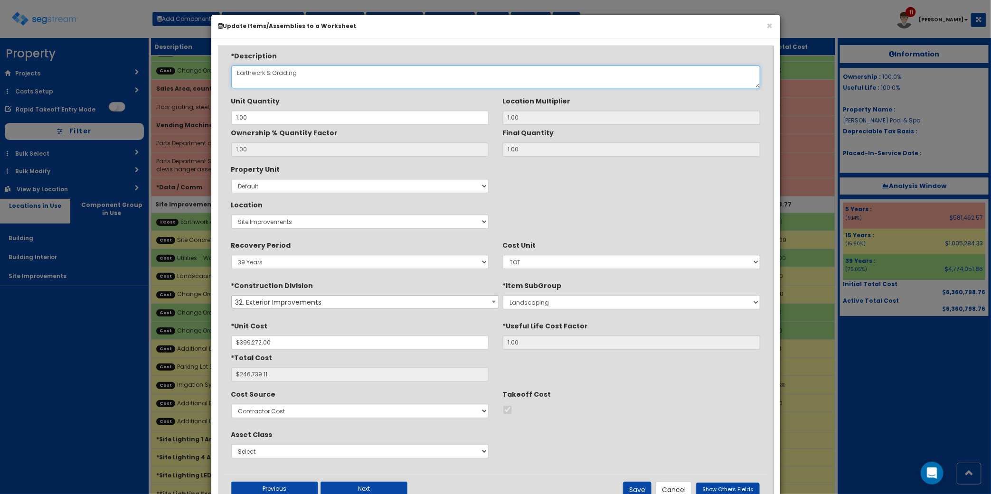
drag, startPoint x: 289, startPoint y: 71, endPoint x: 2, endPoint y: 48, distance: 287.2
click at [22, 55] on div "× Update Items/Assemblies to a Worksheet *Description Earthwork & Grading 1.00 …" at bounding box center [495, 247] width 991 height 494
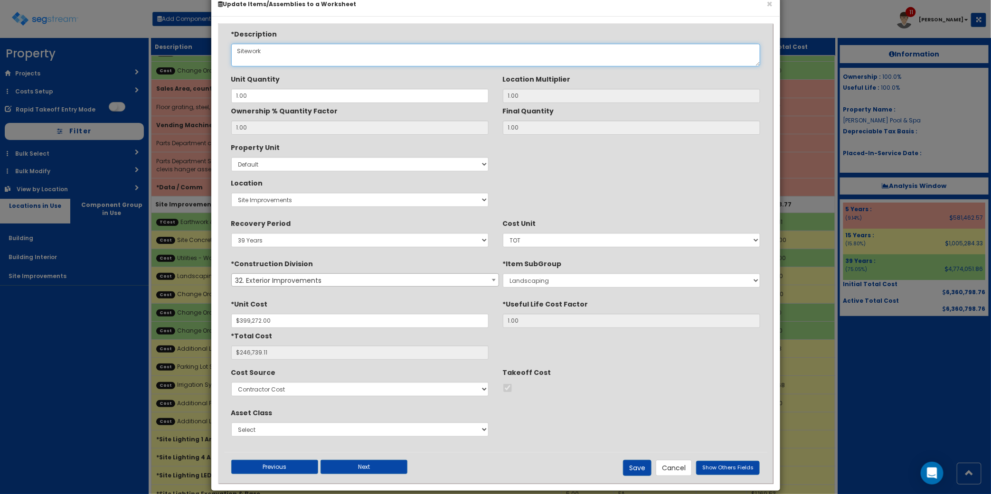
scroll to position [34, 0]
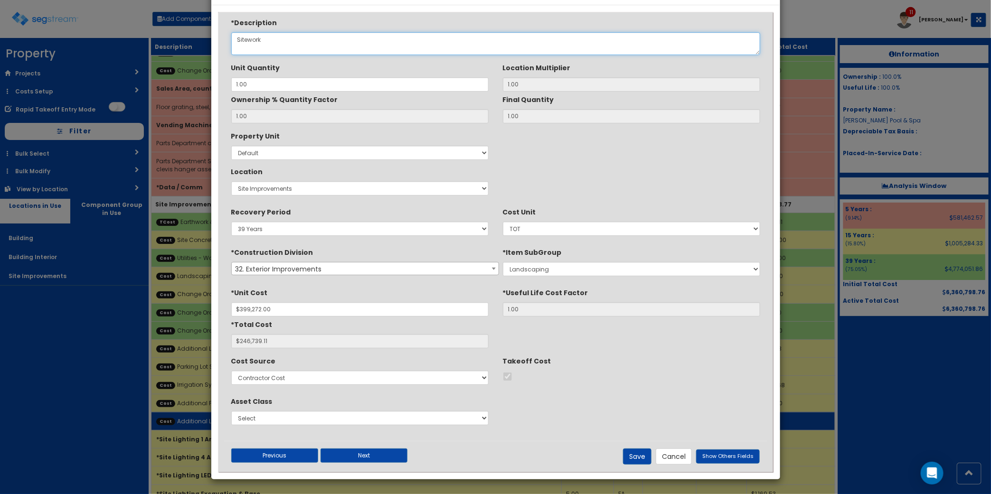
type textarea "Sitework"
click at [635, 449] on button "Save" at bounding box center [637, 457] width 28 height 16
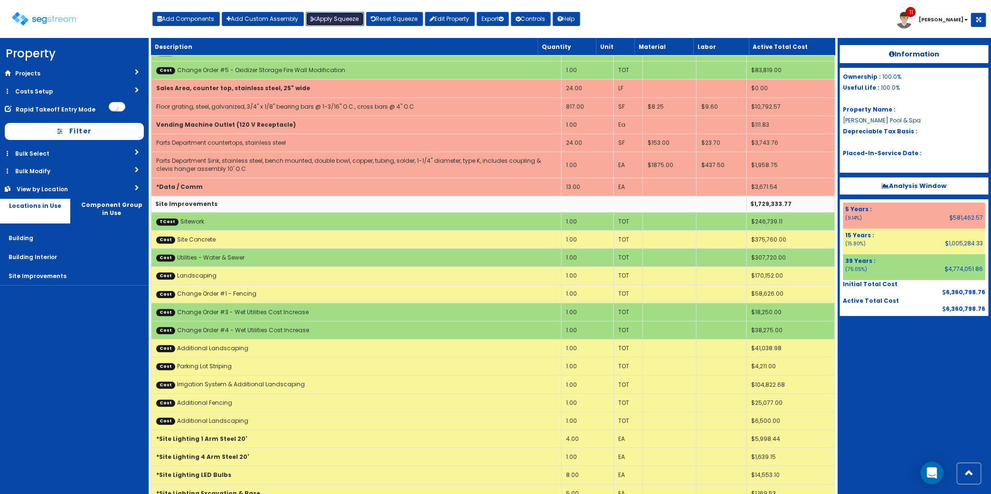
click at [331, 22] on button "Apply Squeeze" at bounding box center [335, 19] width 58 height 14
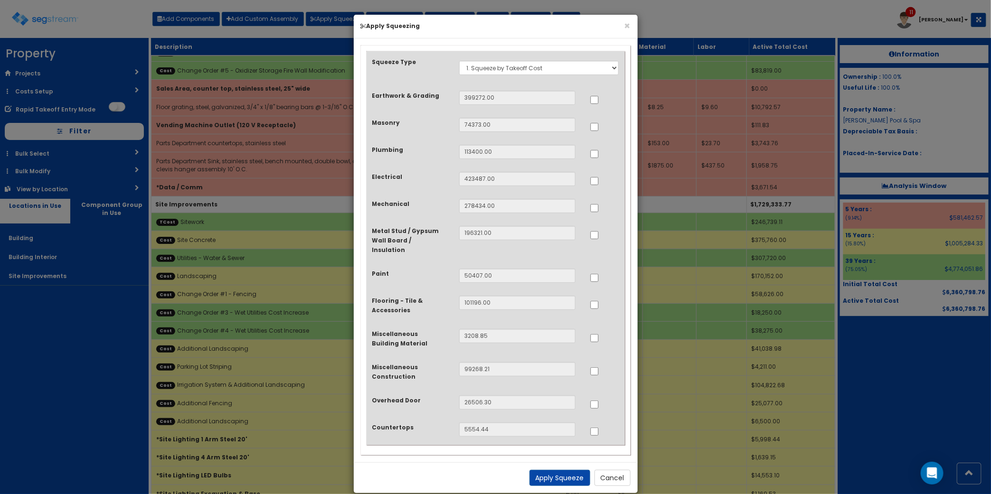
click at [619, 462] on div "Apply Squeeze Cancel" at bounding box center [496, 477] width 284 height 31
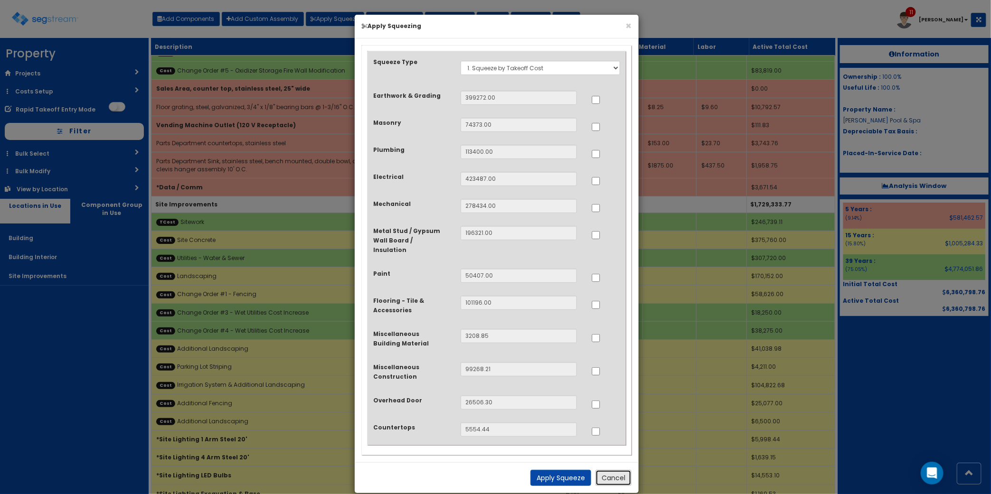
click at [611, 470] on button "Cancel" at bounding box center [613, 478] width 36 height 16
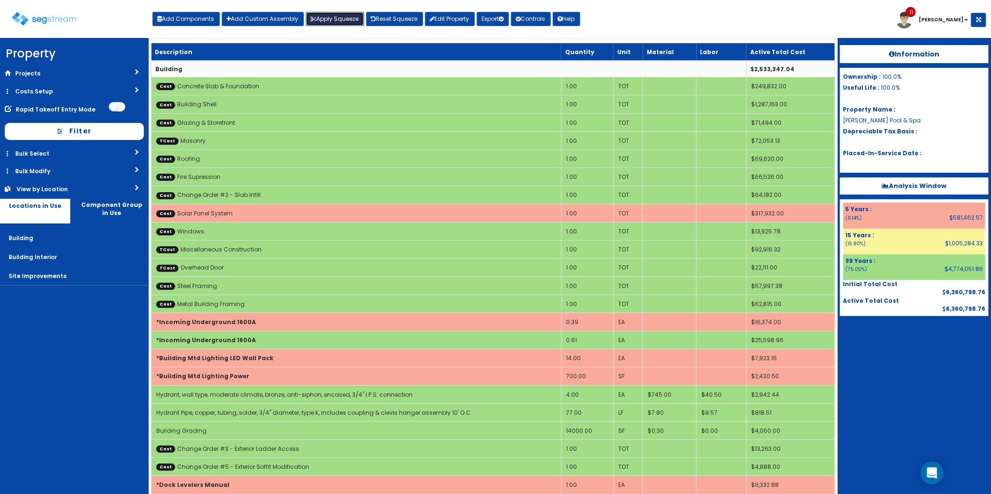
click at [333, 19] on button "Apply Squeeze" at bounding box center [335, 19] width 58 height 14
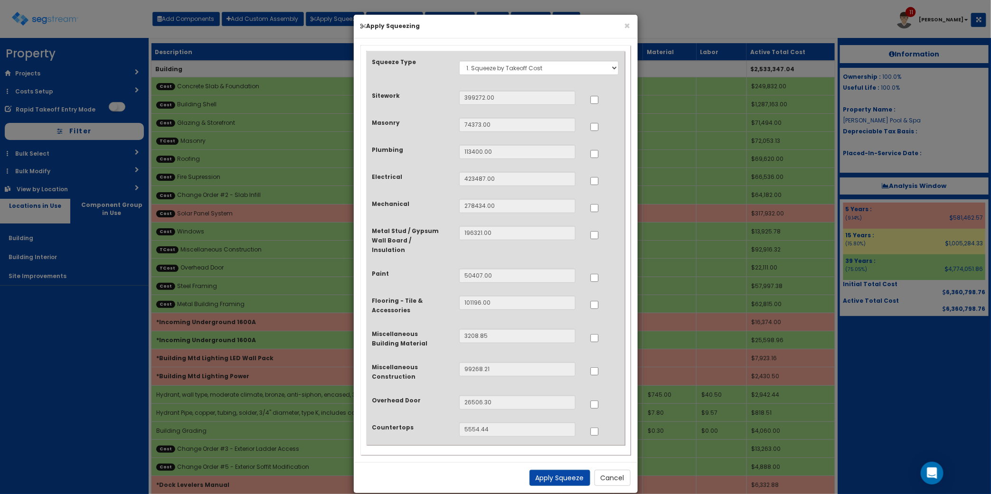
click at [589, 100] on div at bounding box center [604, 98] width 44 height 15
click at [597, 101] on input "..." at bounding box center [594, 100] width 9 height 8
checkbox input "true"
click at [594, 153] on input "..." at bounding box center [594, 154] width 9 height 8
checkbox input "true"
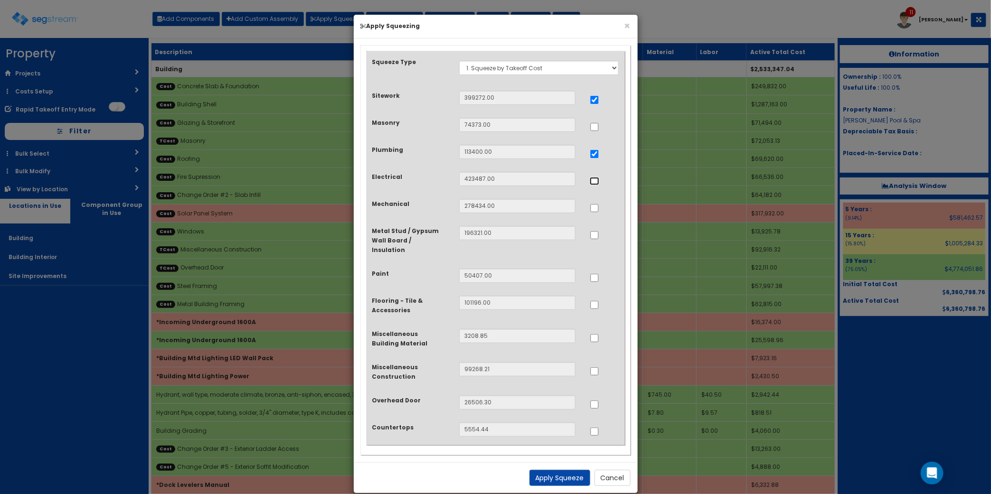
click at [590, 181] on input "..." at bounding box center [594, 181] width 9 height 8
checkbox input "true"
click at [596, 203] on label at bounding box center [594, 206] width 9 height 9
click at [596, 204] on input "..." at bounding box center [594, 208] width 9 height 8
checkbox input "true"
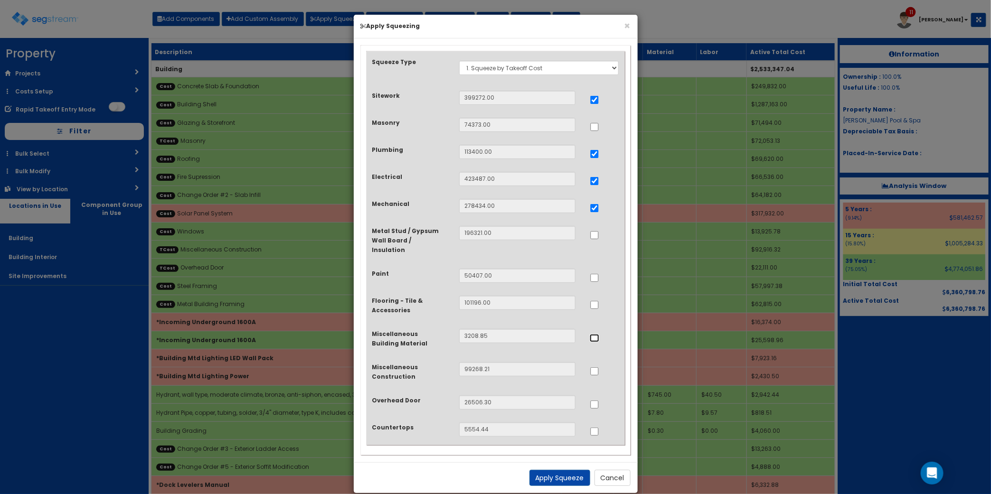
click at [598, 334] on input "..." at bounding box center [594, 338] width 9 height 8
checkbox input "true"
click at [590, 428] on input "..." at bounding box center [594, 432] width 9 height 8
checkbox input "true"
click at [568, 470] on button "Apply Squeeze" at bounding box center [559, 478] width 61 height 16
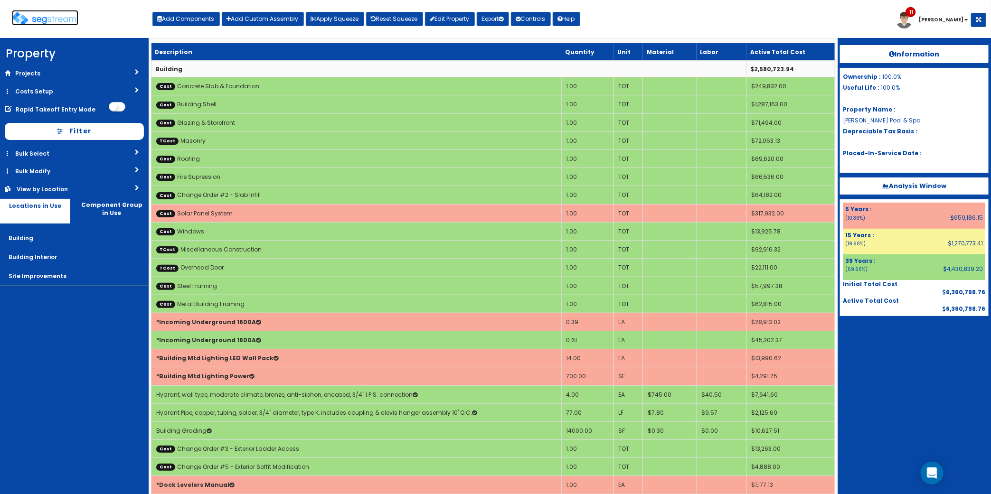
click at [27, 20] on img at bounding box center [45, 19] width 66 height 14
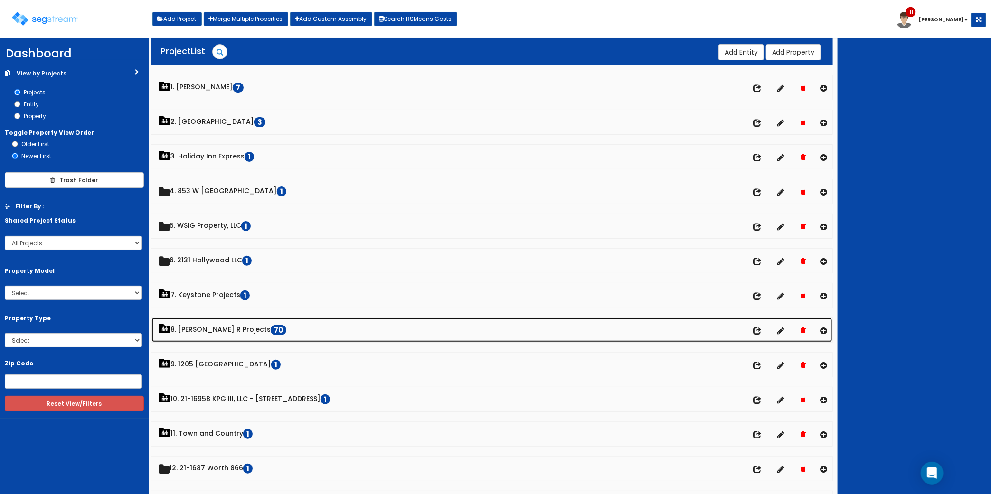
click at [215, 329] on link "8. [PERSON_NAME] R Projects 70" at bounding box center [491, 330] width 681 height 24
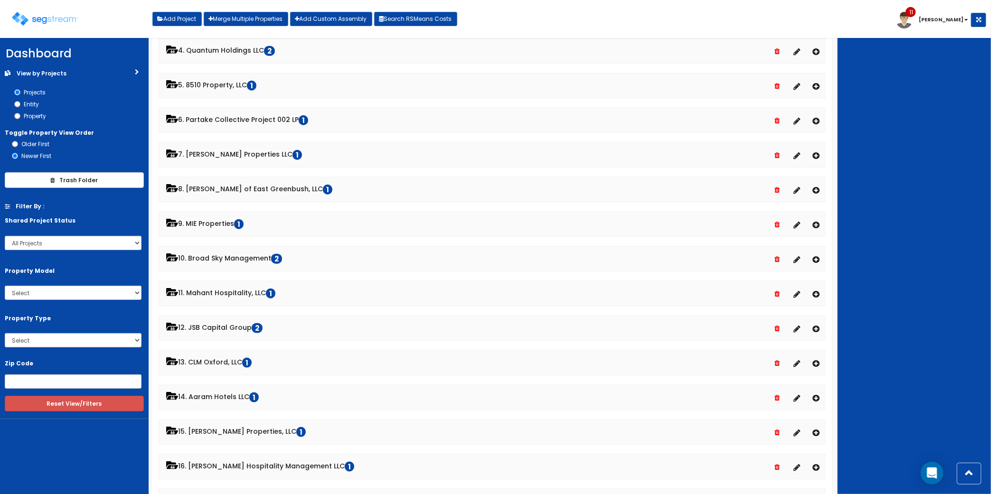
scroll to position [475, 0]
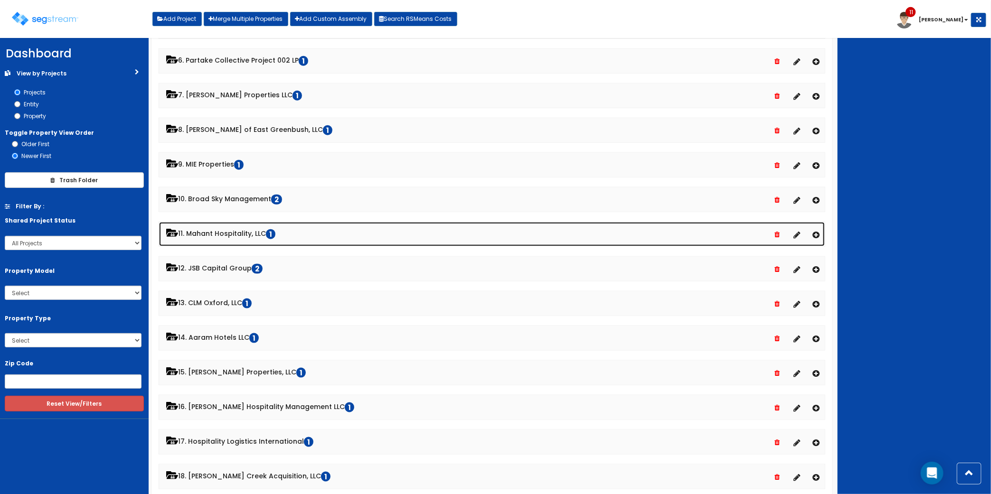
click at [245, 243] on link "11. Mahant Hospitality, LLC 1" at bounding box center [491, 234] width 665 height 24
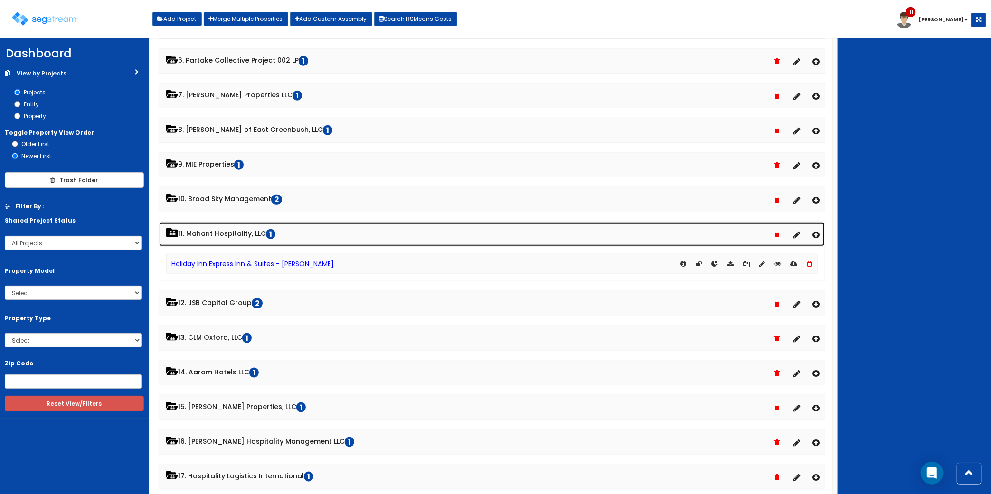
click at [245, 239] on link "11. Mahant Hospitality, LLC 1" at bounding box center [491, 234] width 665 height 24
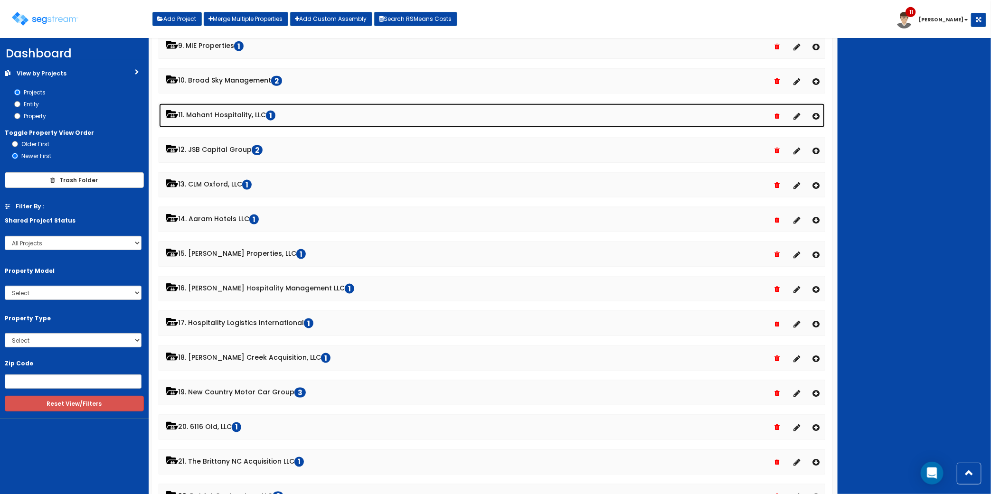
scroll to position [653, 0]
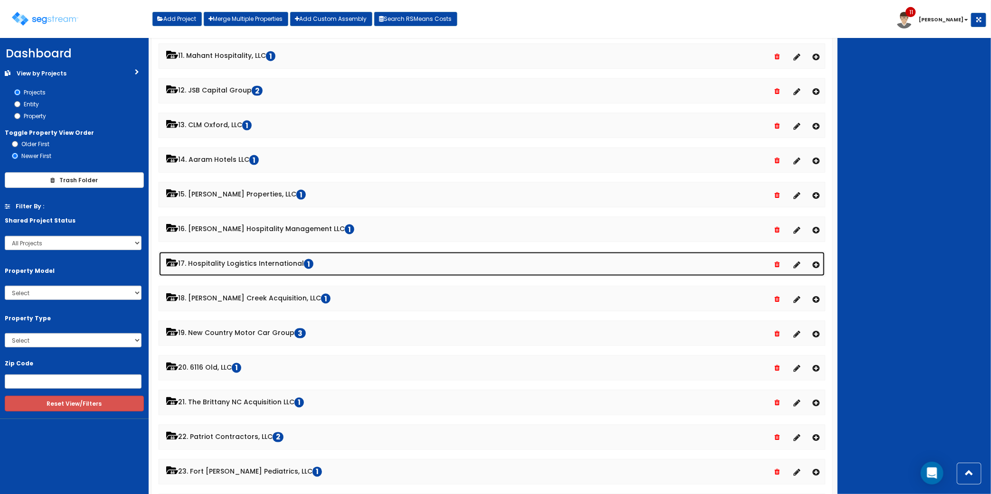
click at [238, 269] on link "17. Hospitality Logistics International 1" at bounding box center [491, 264] width 665 height 24
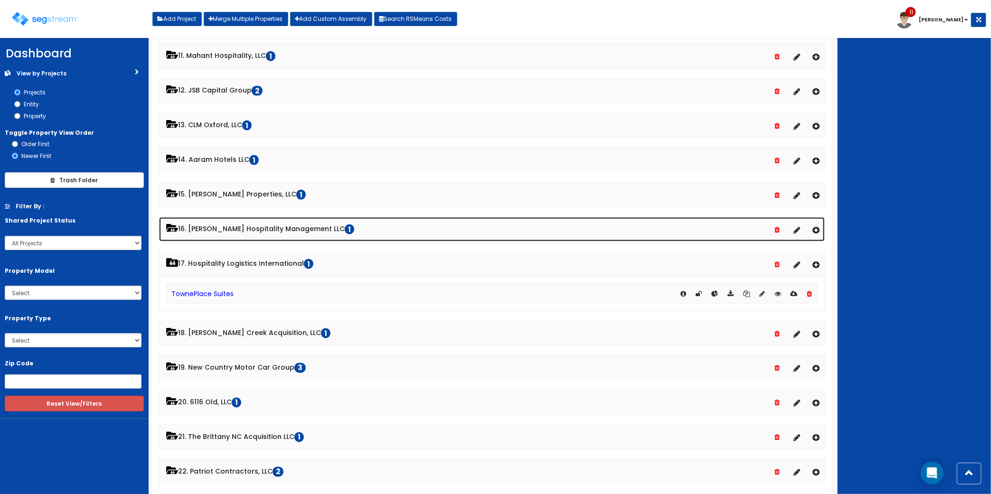
click at [250, 233] on link "16. Emerson Hospitality Management LLC 1" at bounding box center [491, 229] width 665 height 24
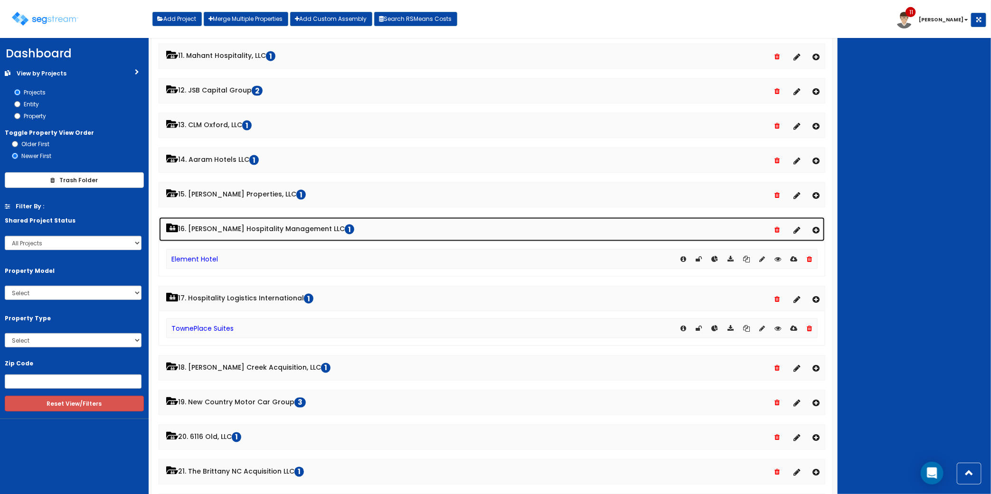
click at [233, 228] on link "16. Emerson Hospitality Management LLC 1" at bounding box center [491, 229] width 665 height 24
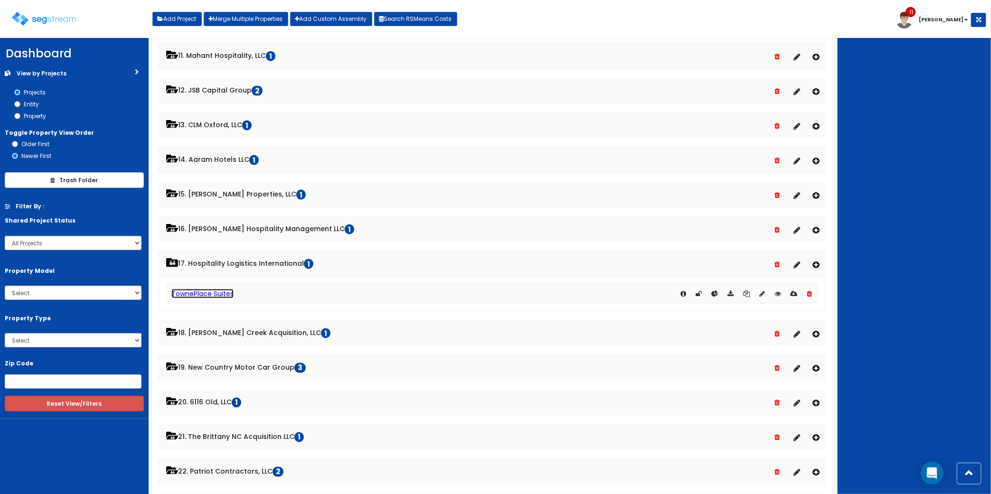
click at [217, 297] on link "TownePlace Suites" at bounding box center [202, 293] width 62 height 9
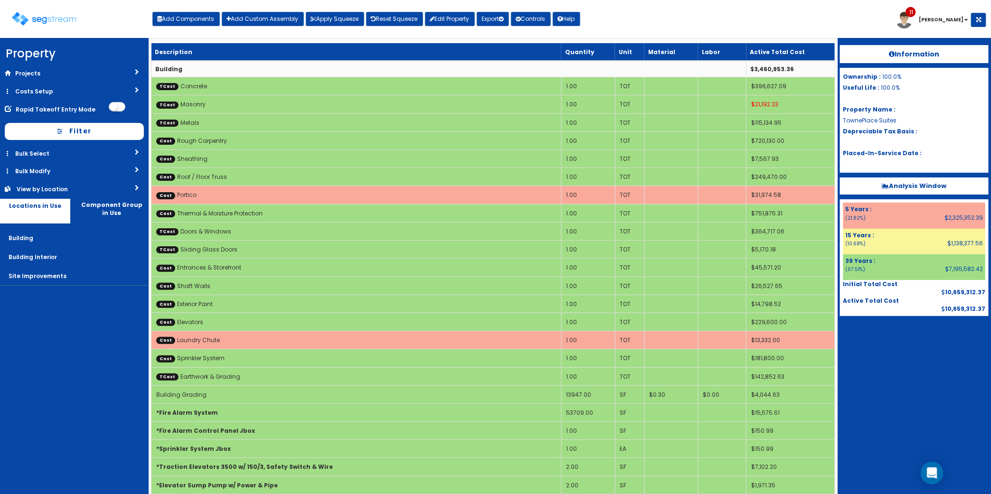
click at [103, 367] on nav "Property DB Projects Recent Properties [PERSON_NAME] Pool & Spa The Bella at [G…" at bounding box center [74, 266] width 149 height 456
